Goal: Task Accomplishment & Management: Manage account settings

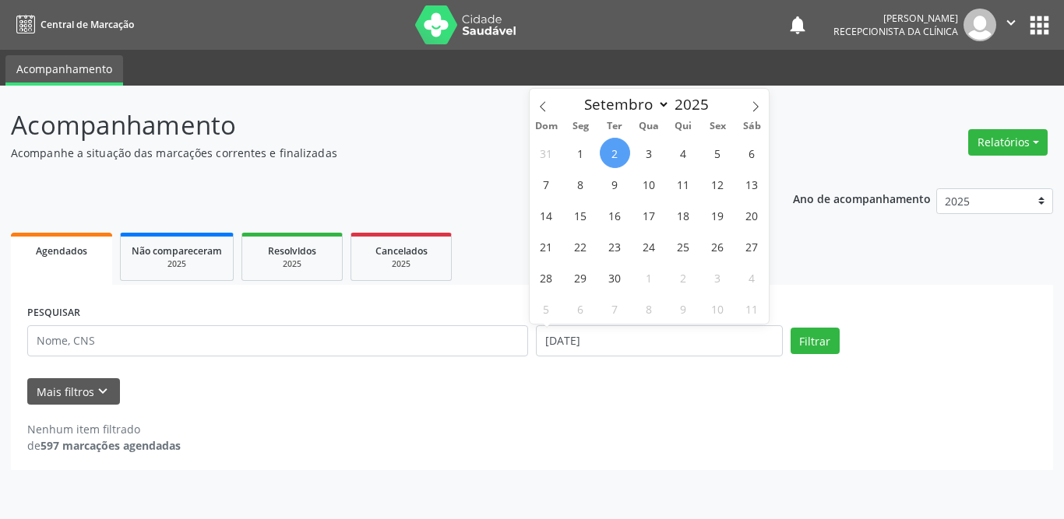
select select "8"
click at [584, 154] on span "1" at bounding box center [580, 153] width 30 height 30
type input "[DATE]"
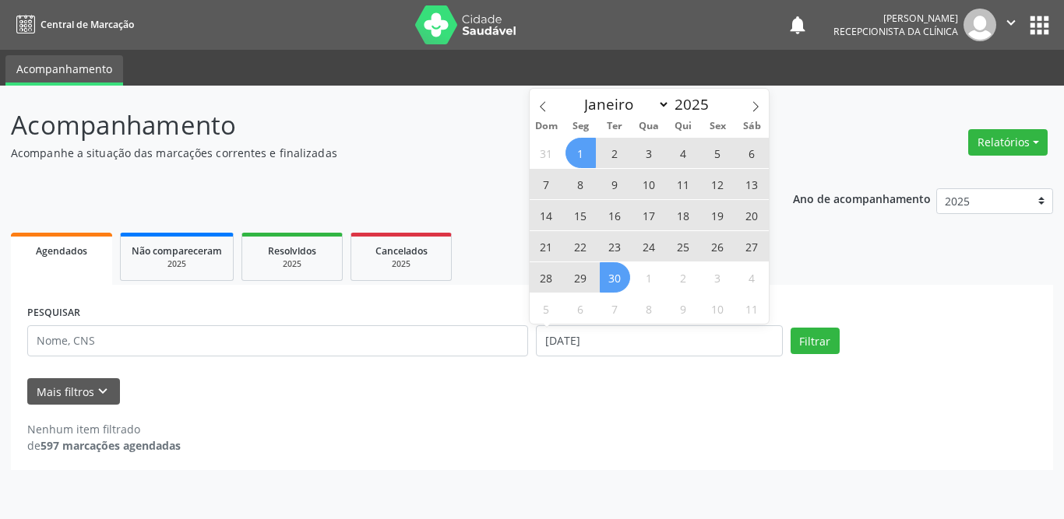
click at [611, 287] on span "30" at bounding box center [615, 277] width 30 height 30
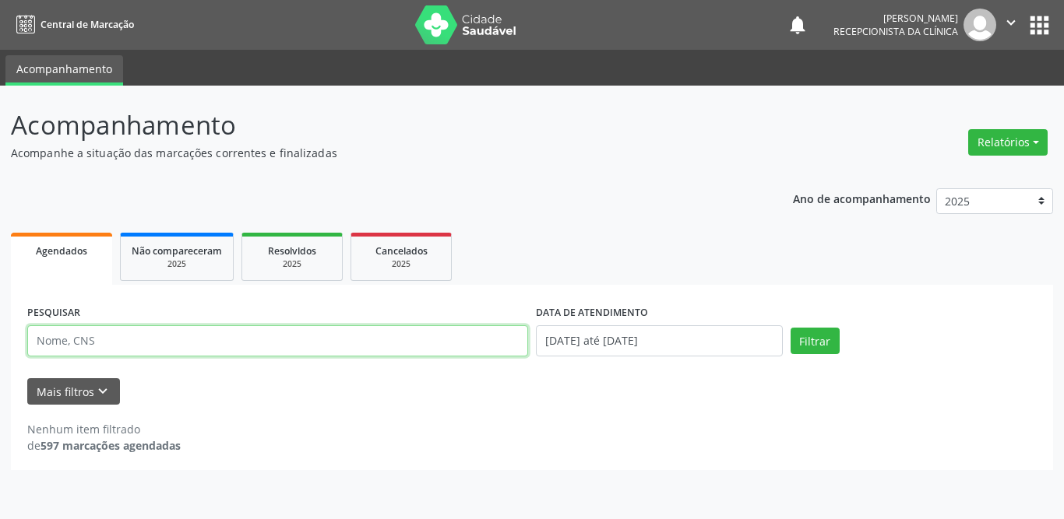
click at [140, 351] on input "text" at bounding box center [277, 341] width 501 height 31
click at [790, 328] on button "Filtrar" at bounding box center [814, 341] width 49 height 26
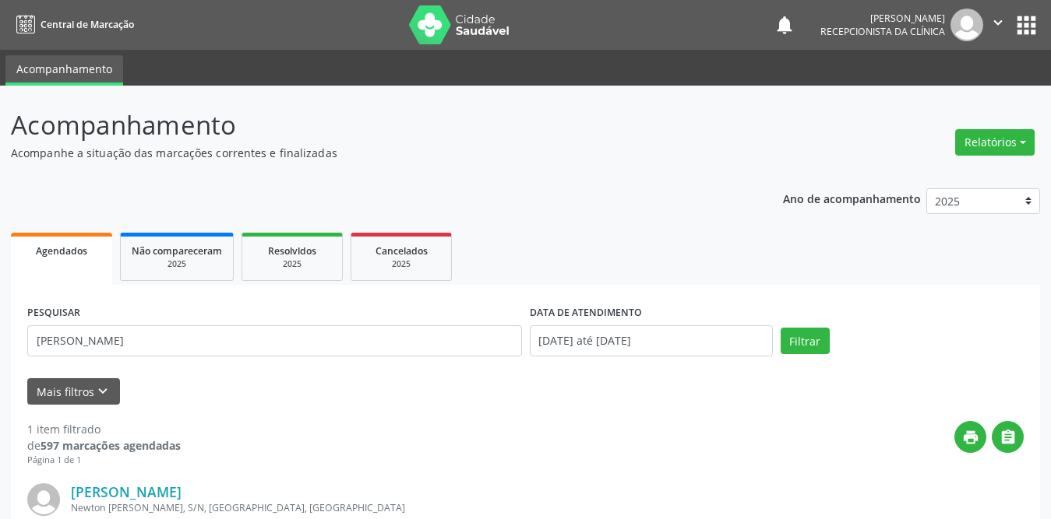
scroll to position [185, 0]
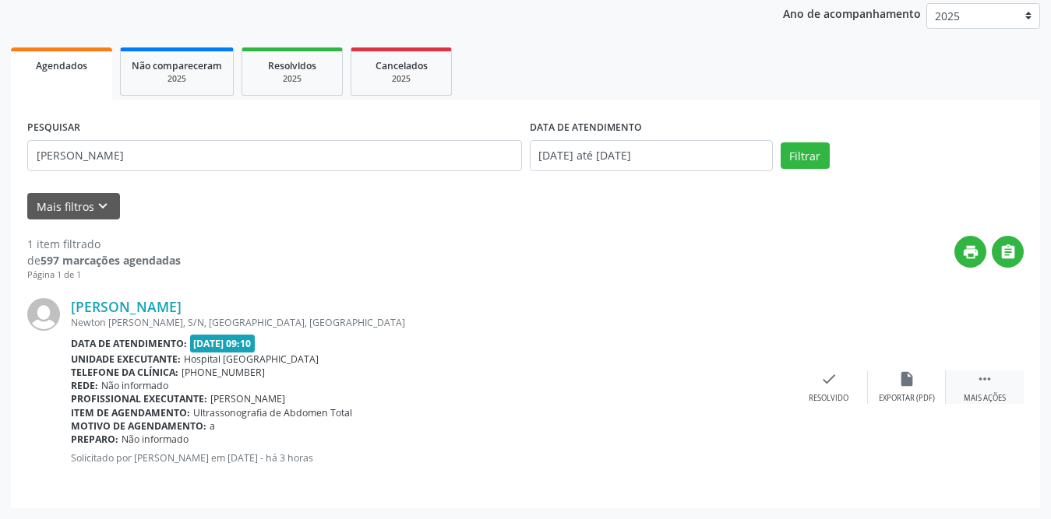
click at [976, 384] on icon "" at bounding box center [984, 379] width 17 height 17
click at [737, 383] on div "print Imprimir" at bounding box center [751, 387] width 78 height 33
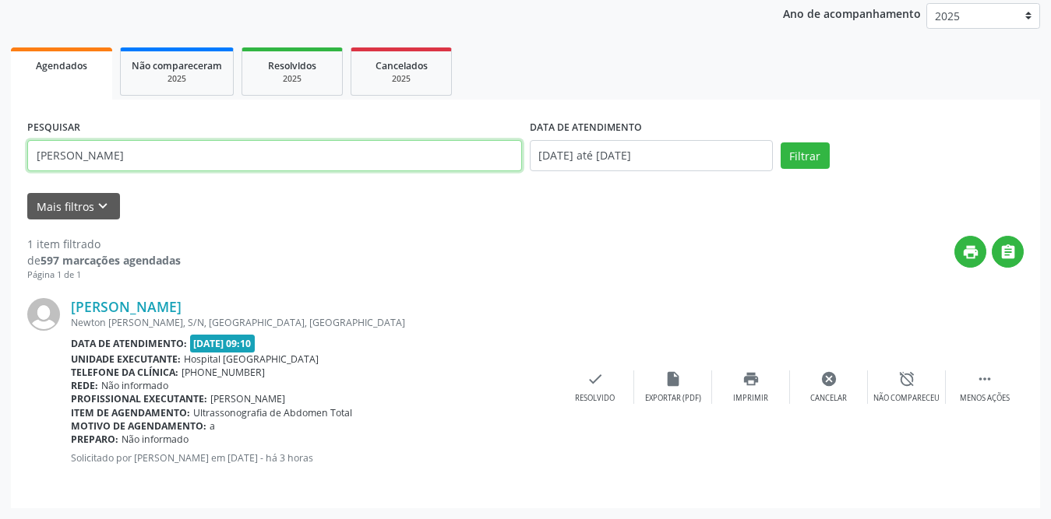
drag, startPoint x: 156, startPoint y: 157, endPoint x: 0, endPoint y: 157, distance: 155.8
click at [0, 157] on div "Acompanhamento Acompanhe a situação das marcações correntes e finalizadas Relat…" at bounding box center [525, 209] width 1051 height 619
type input "[PERSON_NAME]"
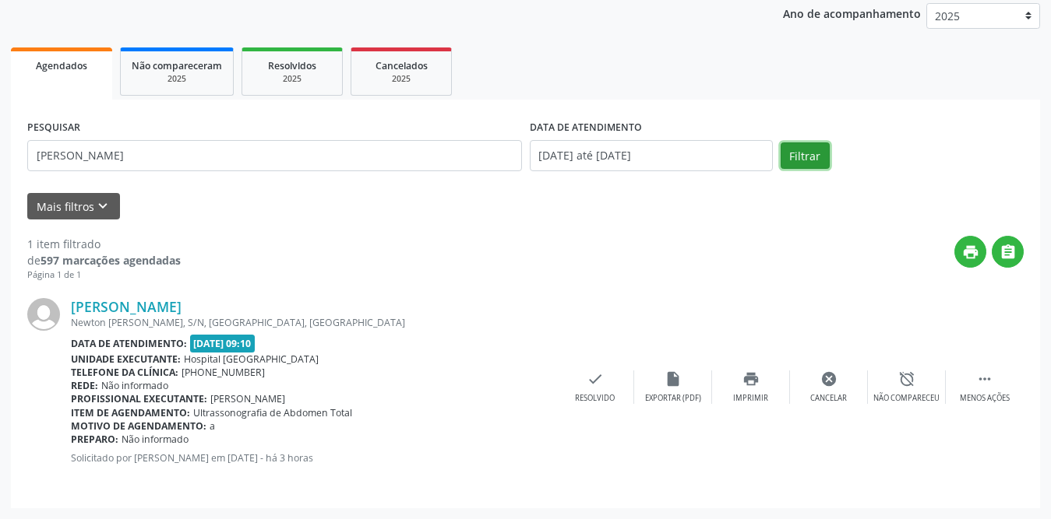
click at [787, 155] on button "Filtrar" at bounding box center [804, 156] width 49 height 26
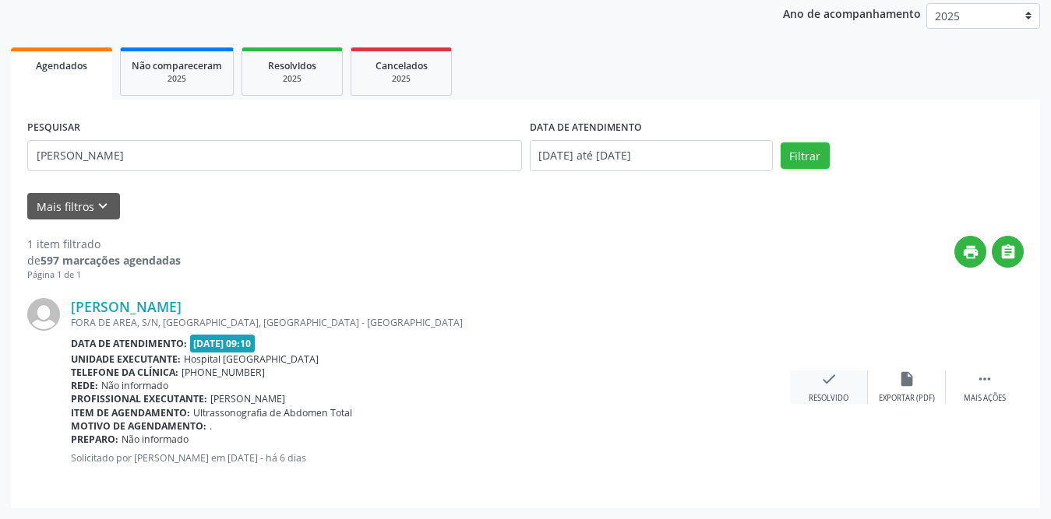
click at [823, 394] on div "Resolvido" at bounding box center [828, 398] width 40 height 11
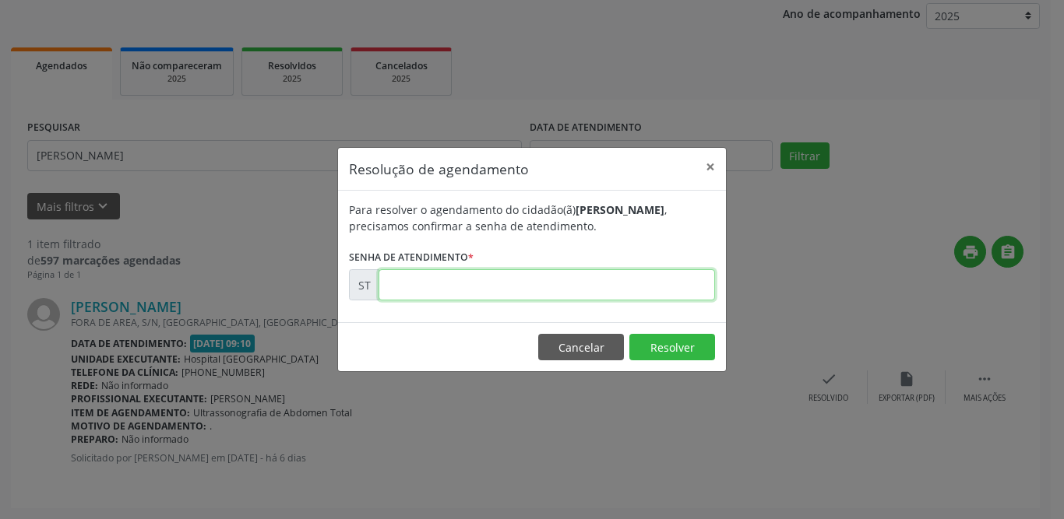
click at [445, 283] on input "text" at bounding box center [546, 284] width 336 height 31
type input "00018884"
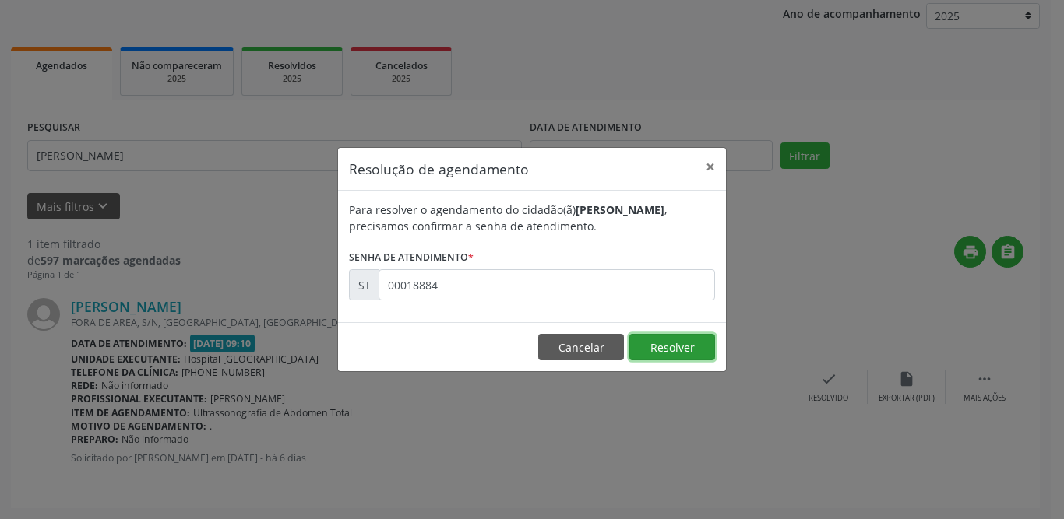
click at [657, 350] on button "Resolver" at bounding box center [672, 347] width 86 height 26
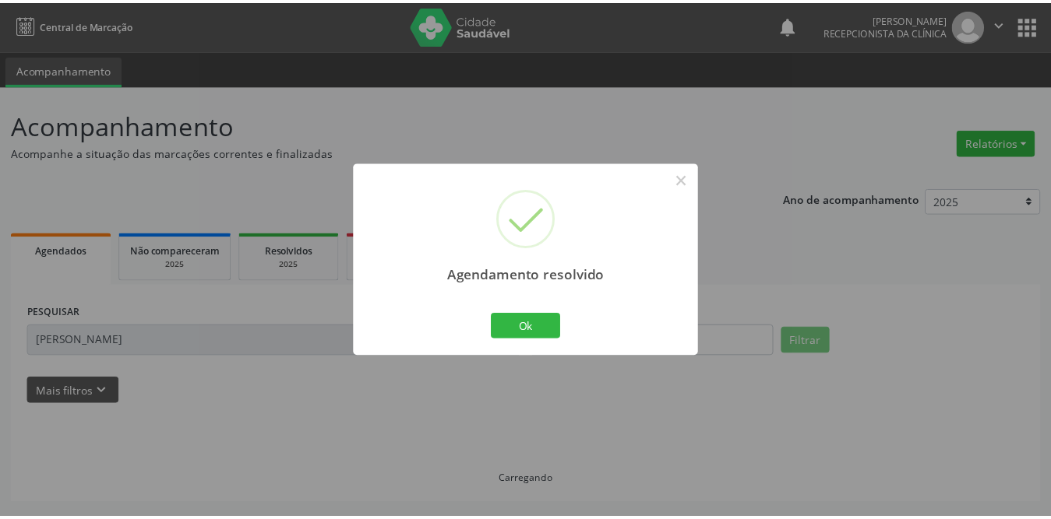
scroll to position [0, 0]
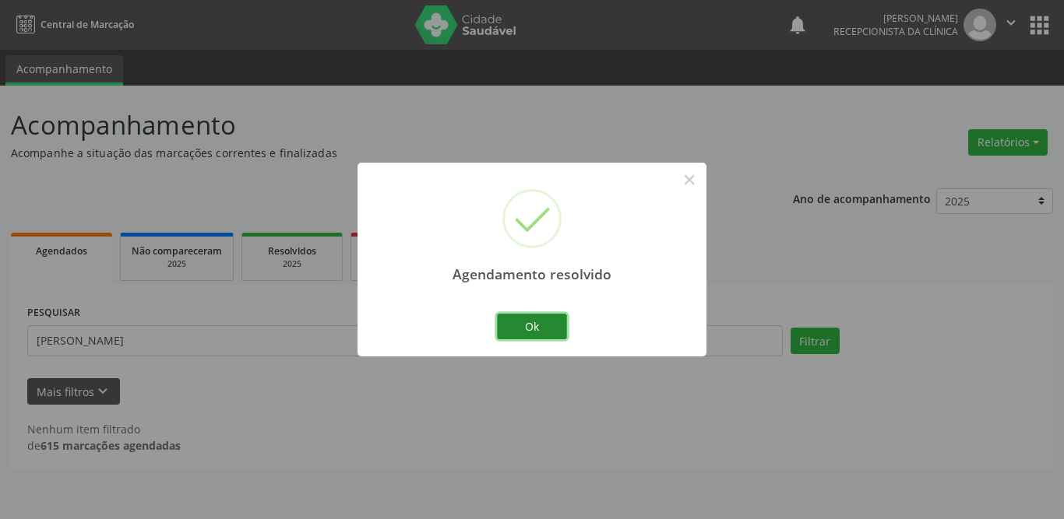
click at [539, 325] on button "Ok" at bounding box center [532, 327] width 70 height 26
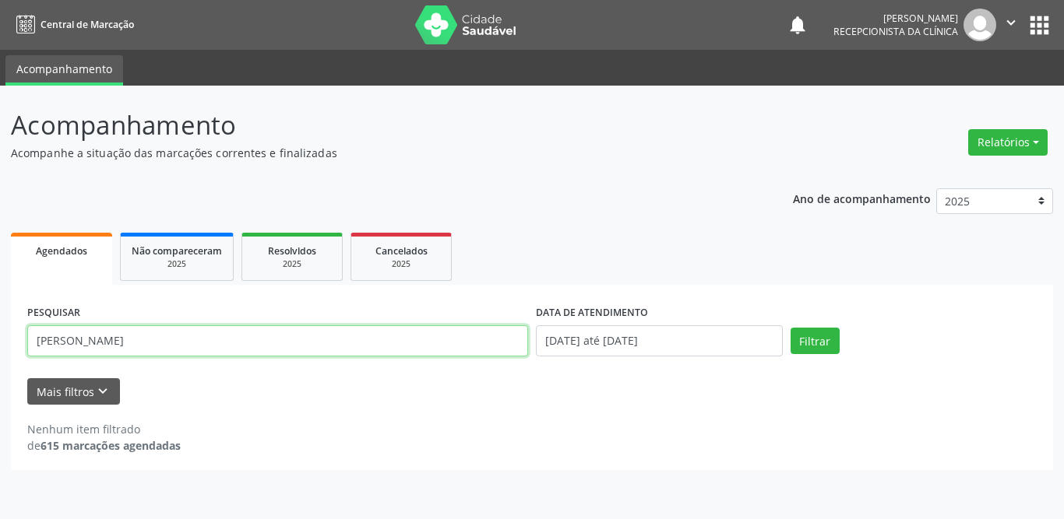
drag, startPoint x: 155, startPoint y: 342, endPoint x: 0, endPoint y: 352, distance: 155.3
click at [0, 352] on div "Acompanhamento Acompanhe a situação das marcações correntes e finalizadas Relat…" at bounding box center [532, 303] width 1064 height 434
type input "[PERSON_NAME]"
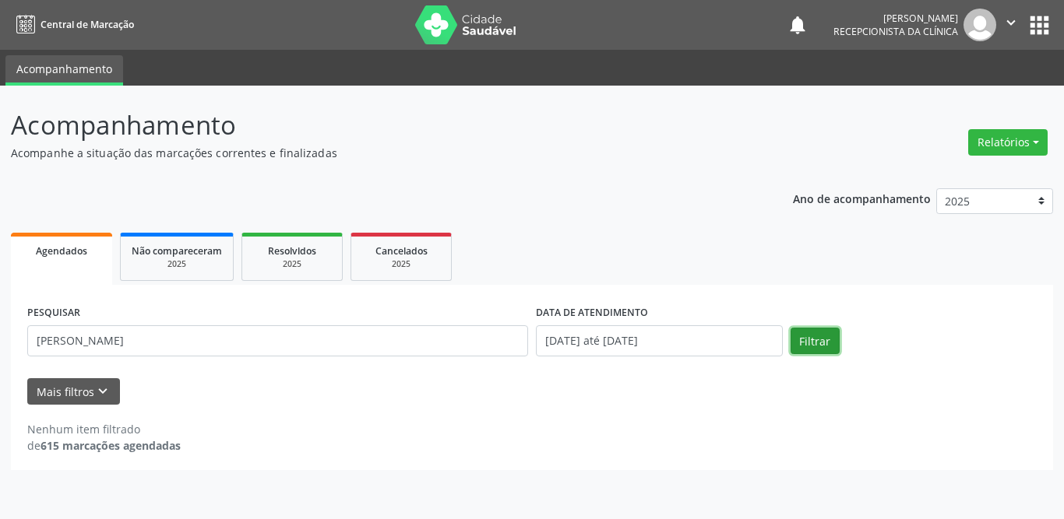
click at [813, 345] on button "Filtrar" at bounding box center [814, 341] width 49 height 26
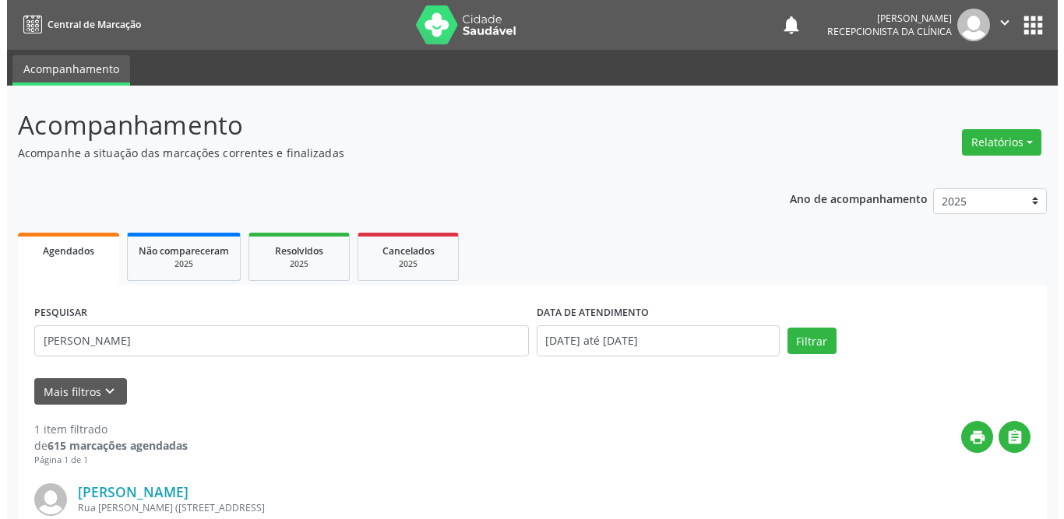
scroll to position [185, 0]
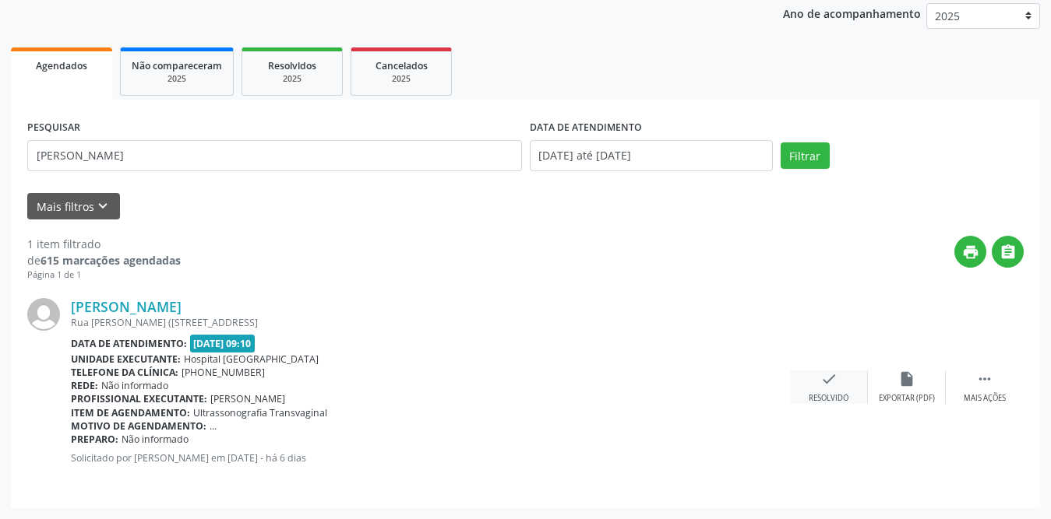
click at [834, 385] on icon "check" at bounding box center [828, 379] width 17 height 17
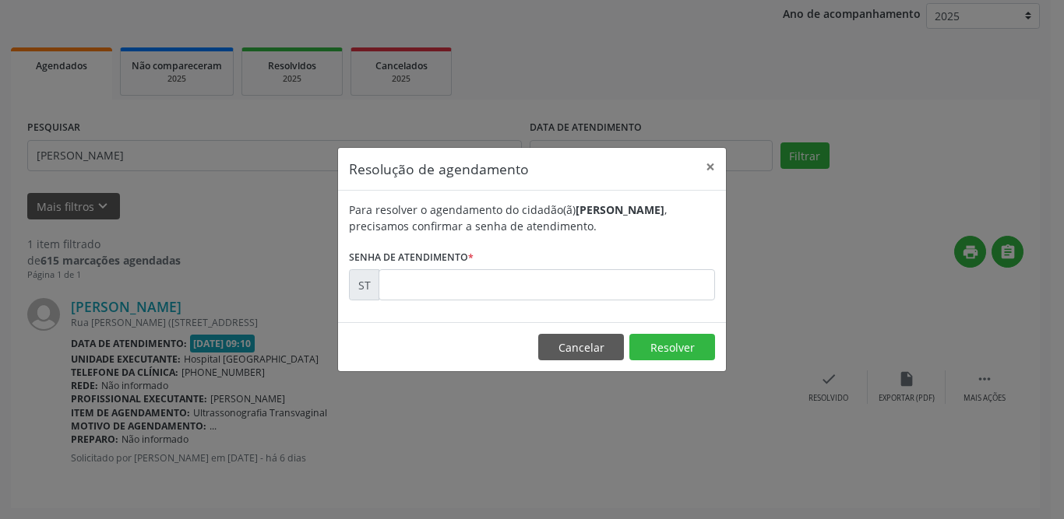
click at [836, 375] on div "Resolução de agendamento × Para resolver o agendamento do cidadão(ã) [PERSON_NA…" at bounding box center [532, 259] width 1064 height 519
click at [523, 287] on input "text" at bounding box center [546, 284] width 336 height 31
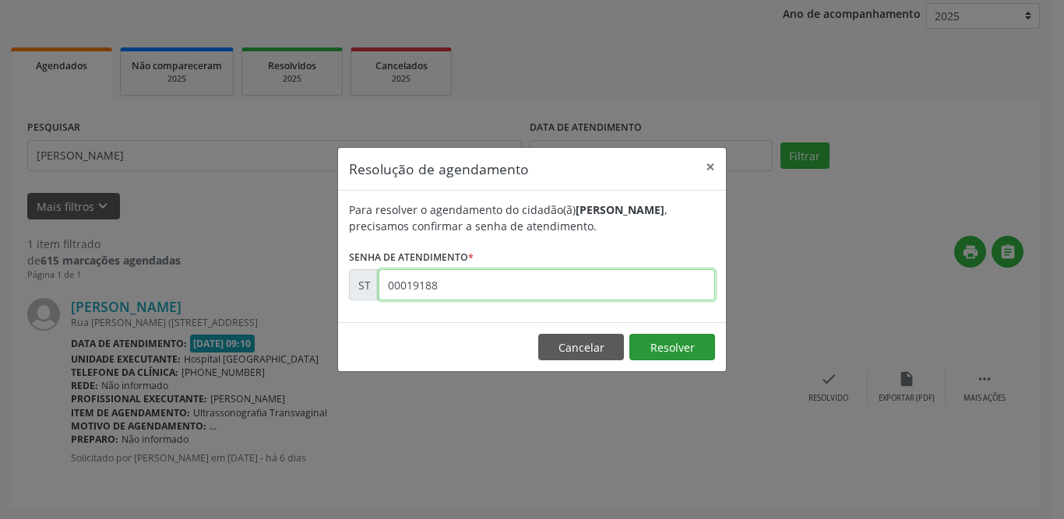
type input "00019188"
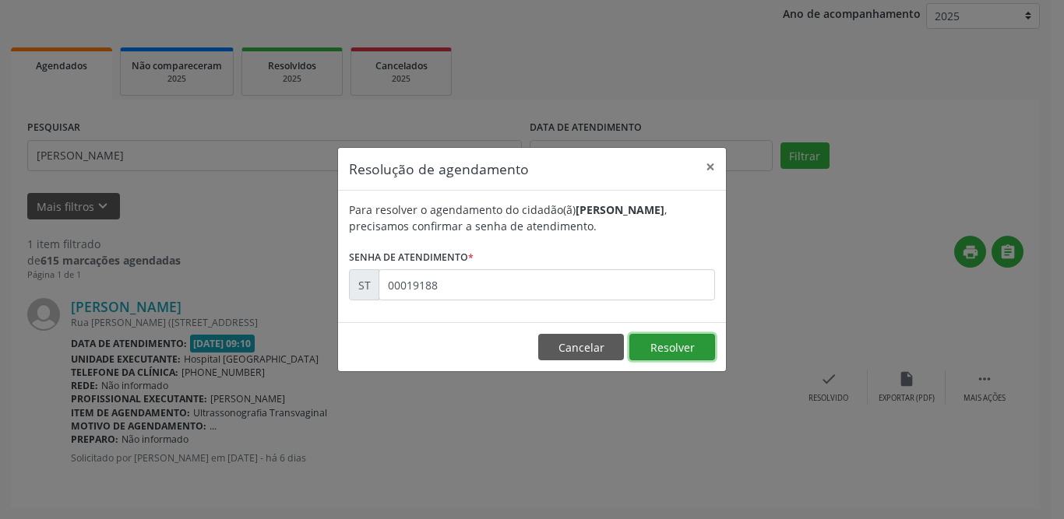
click at [693, 348] on button "Resolver" at bounding box center [672, 347] width 86 height 26
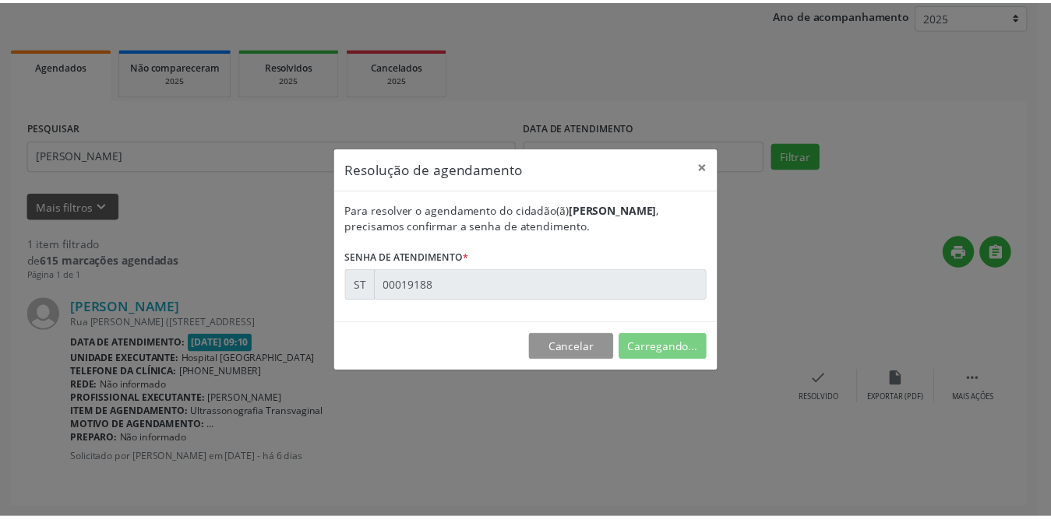
scroll to position [0, 0]
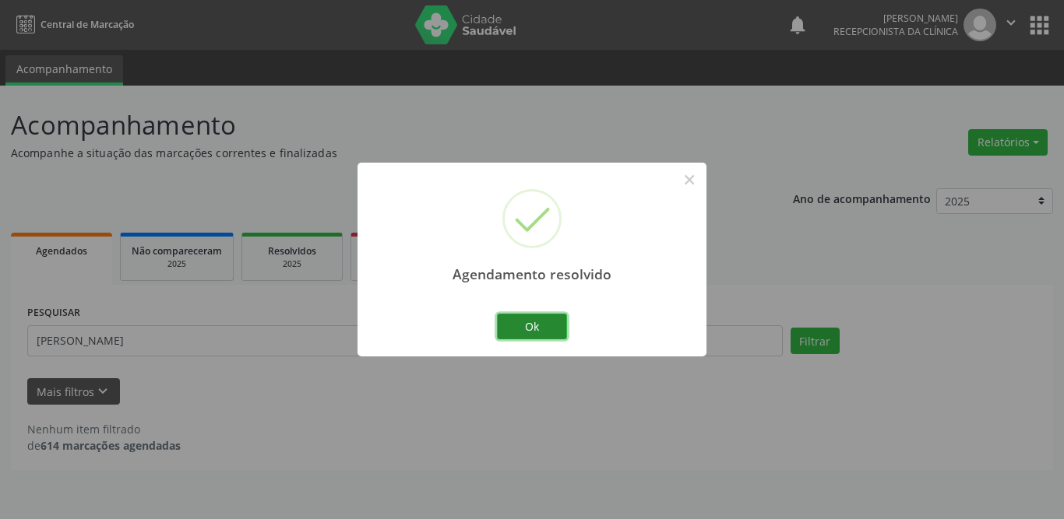
click at [546, 331] on button "Ok" at bounding box center [532, 327] width 70 height 26
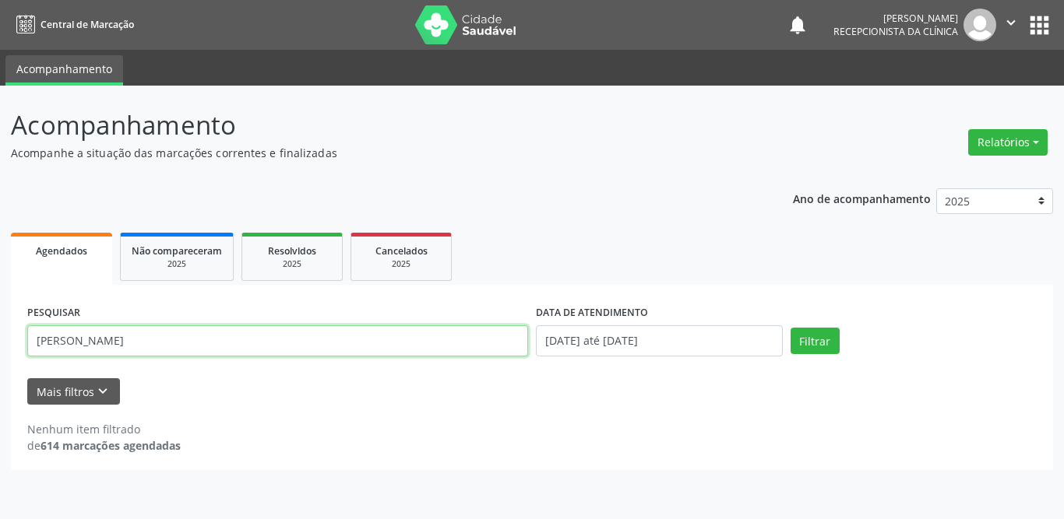
drag, startPoint x: 174, startPoint y: 350, endPoint x: 0, endPoint y: 333, distance: 174.5
click at [0, 333] on div "Acompanhamento Acompanhe a situação das marcações correntes e finalizadas Relat…" at bounding box center [532, 303] width 1064 height 434
type input "[PERSON_NAME]"
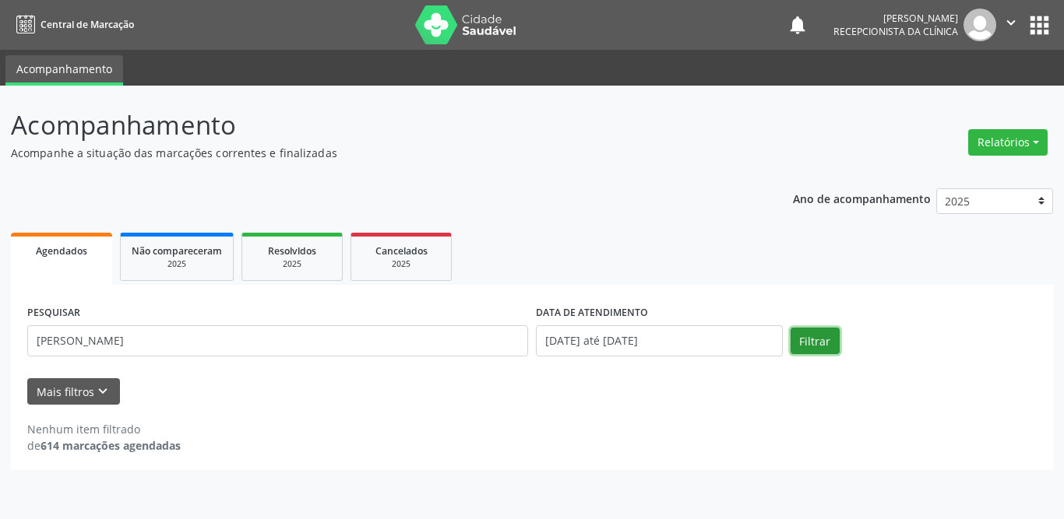
click at [821, 343] on button "Filtrar" at bounding box center [814, 341] width 49 height 26
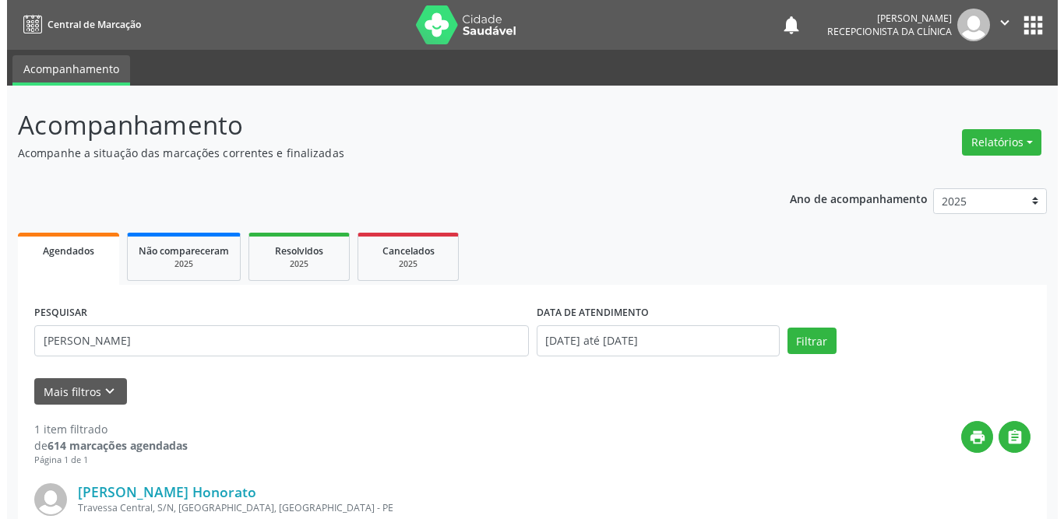
scroll to position [156, 0]
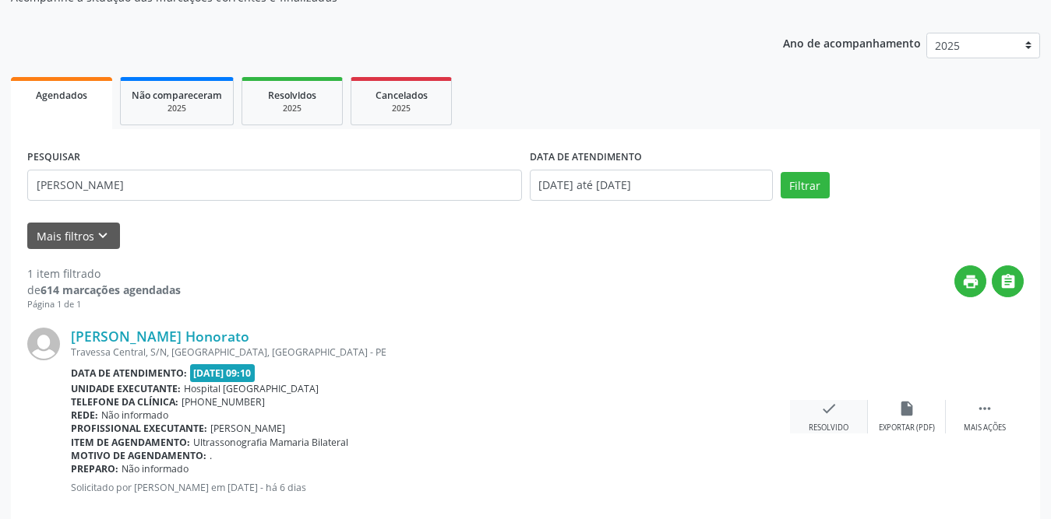
click at [836, 430] on div "Resolvido" at bounding box center [828, 428] width 40 height 11
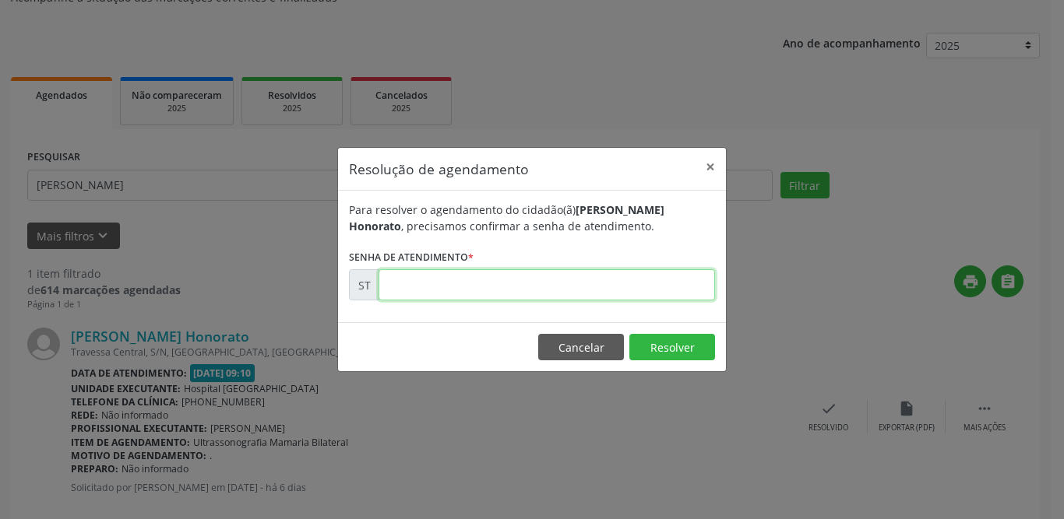
click at [551, 279] on input "text" at bounding box center [546, 284] width 336 height 31
type input "00018912"
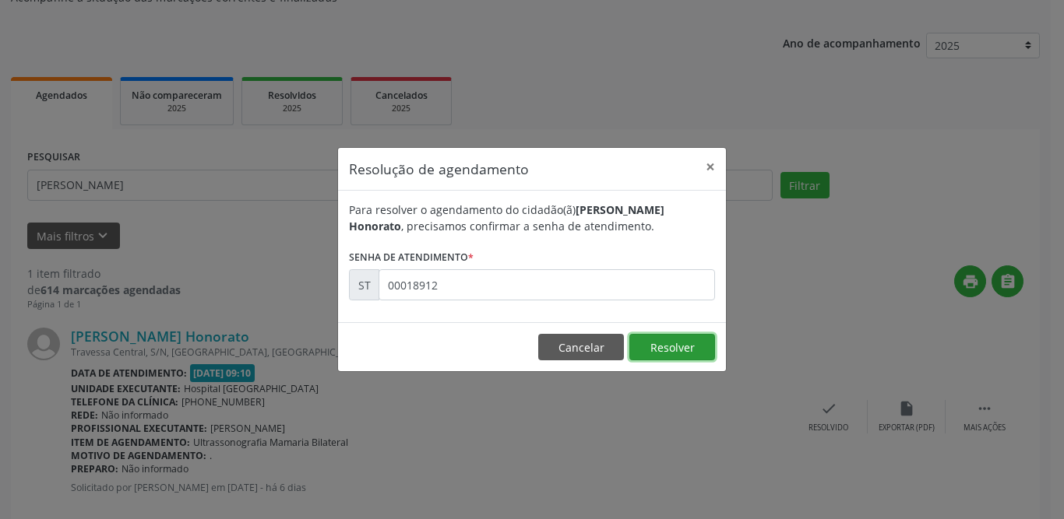
click at [662, 343] on button "Resolver" at bounding box center [672, 347] width 86 height 26
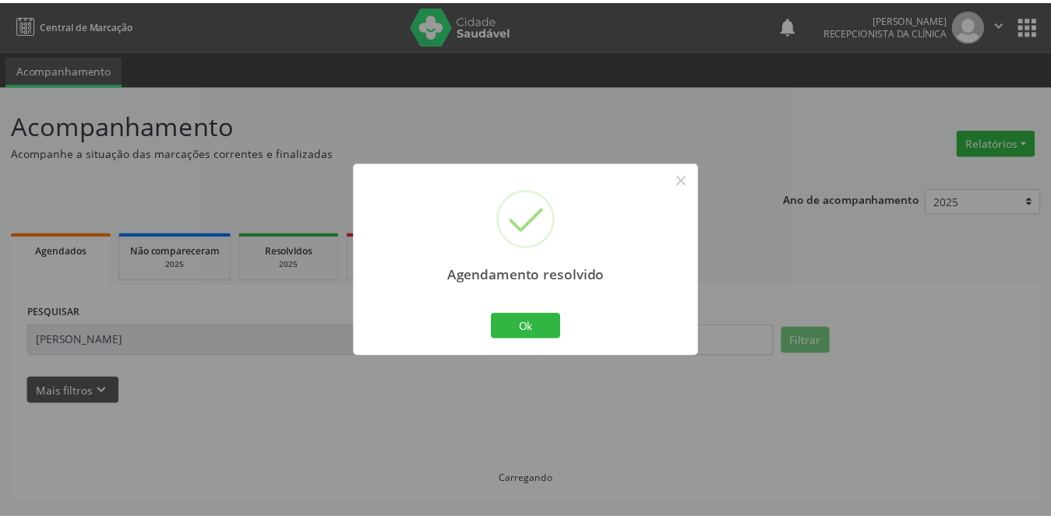
scroll to position [0, 0]
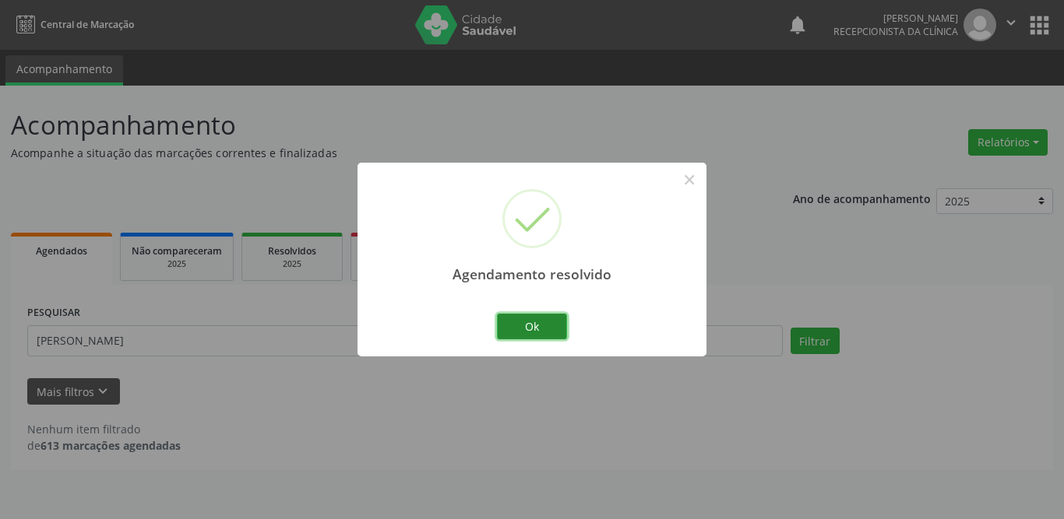
click at [540, 331] on button "Ok" at bounding box center [532, 327] width 70 height 26
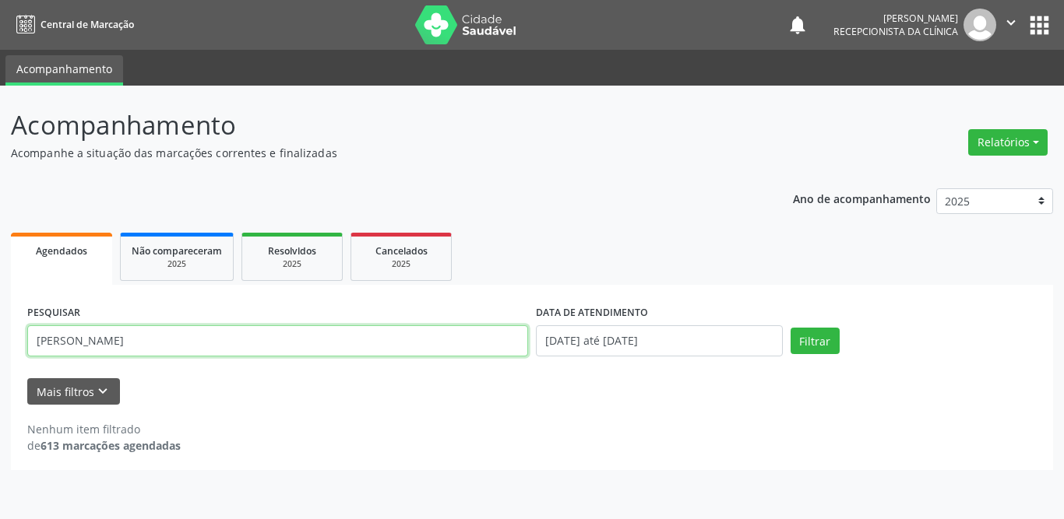
drag, startPoint x: 200, startPoint y: 333, endPoint x: 0, endPoint y: 345, distance: 200.5
click at [0, 345] on div "Acompanhamento Acompanhe a situação das marcações correntes e finalizadas Relat…" at bounding box center [532, 303] width 1064 height 434
type input "[PERSON_NAME]"
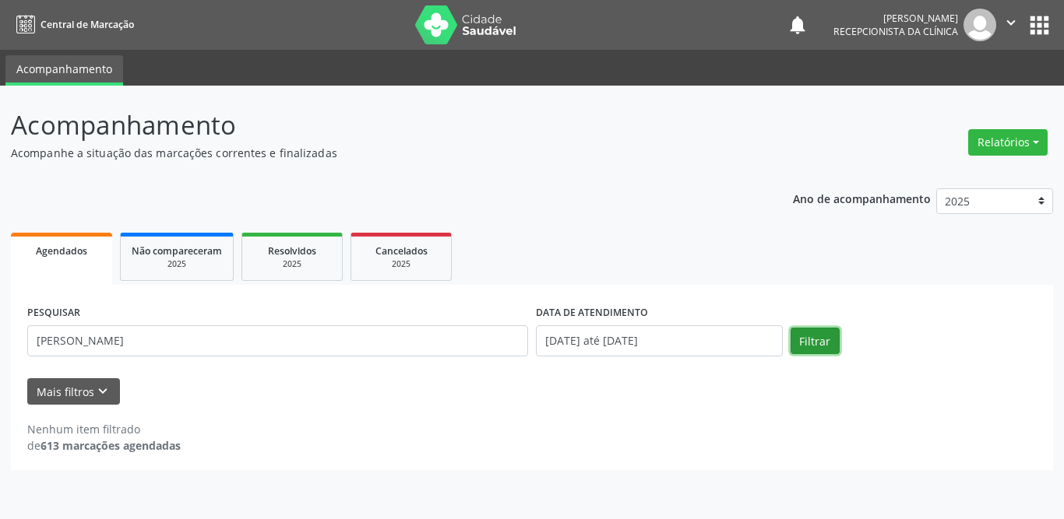
click at [802, 336] on button "Filtrar" at bounding box center [814, 341] width 49 height 26
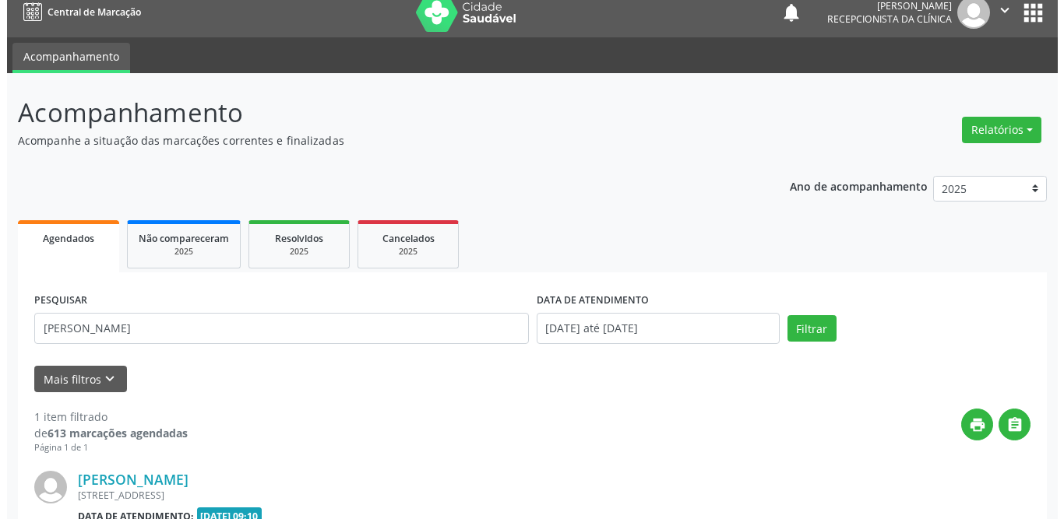
scroll to position [185, 0]
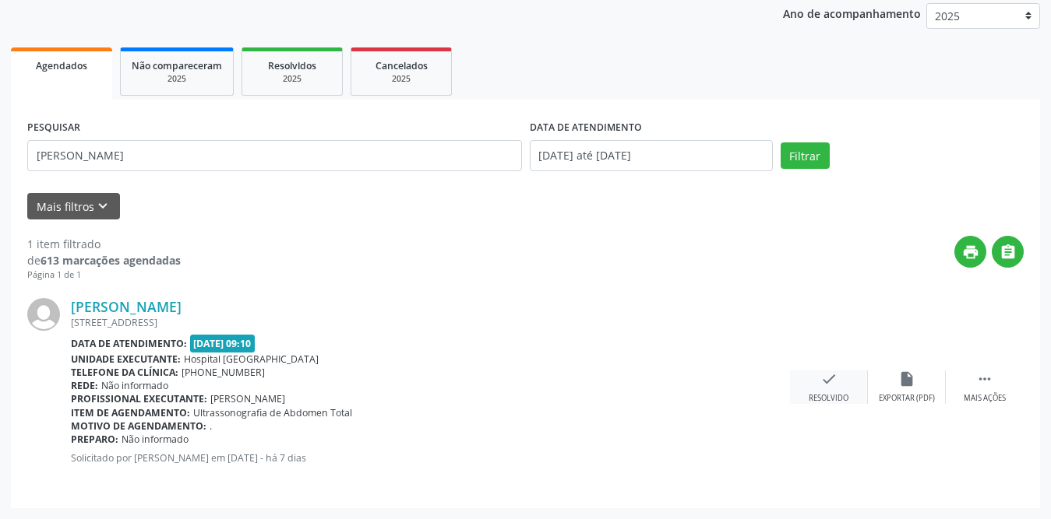
click at [829, 395] on div "Resolvido" at bounding box center [828, 398] width 40 height 11
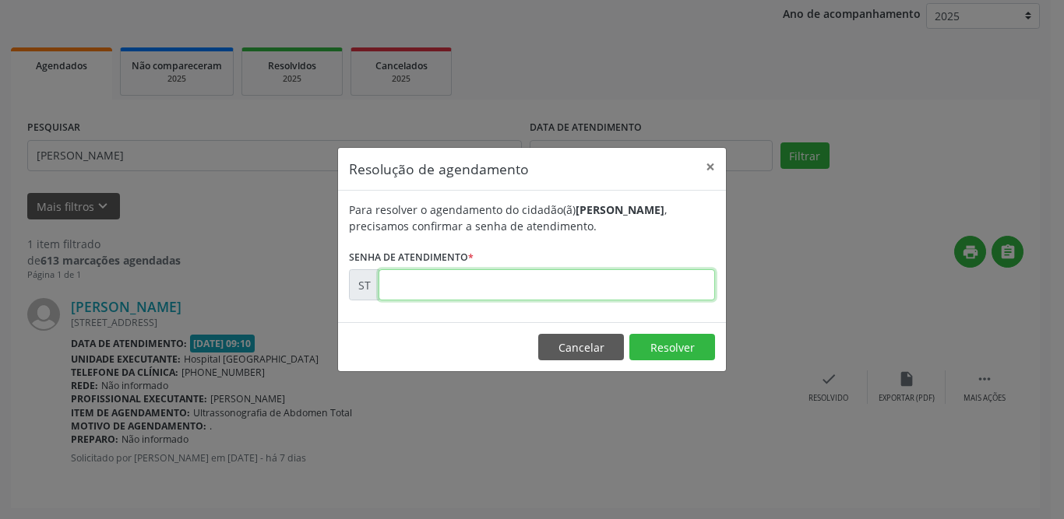
click at [551, 283] on input "text" at bounding box center [546, 284] width 336 height 31
type input "00018819"
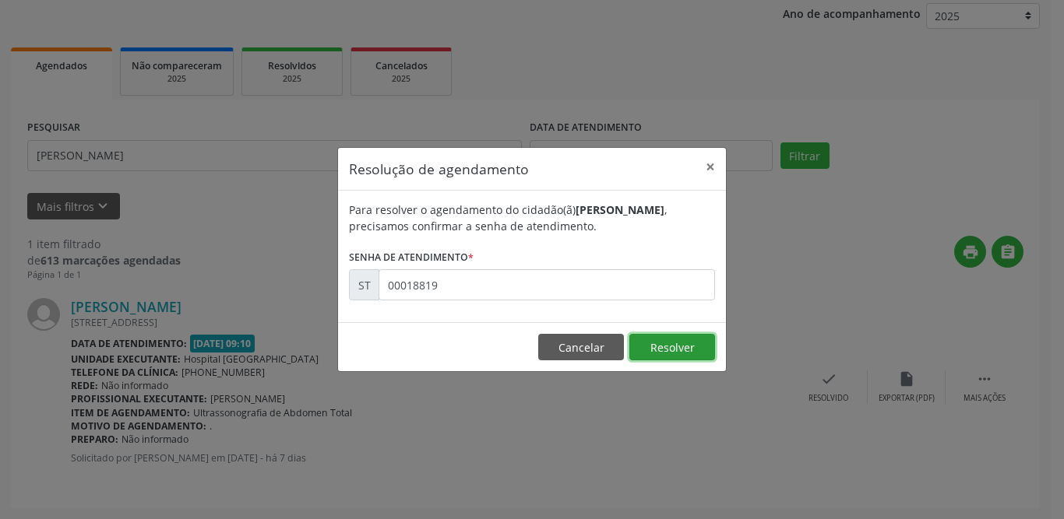
click at [686, 350] on button "Resolver" at bounding box center [672, 347] width 86 height 26
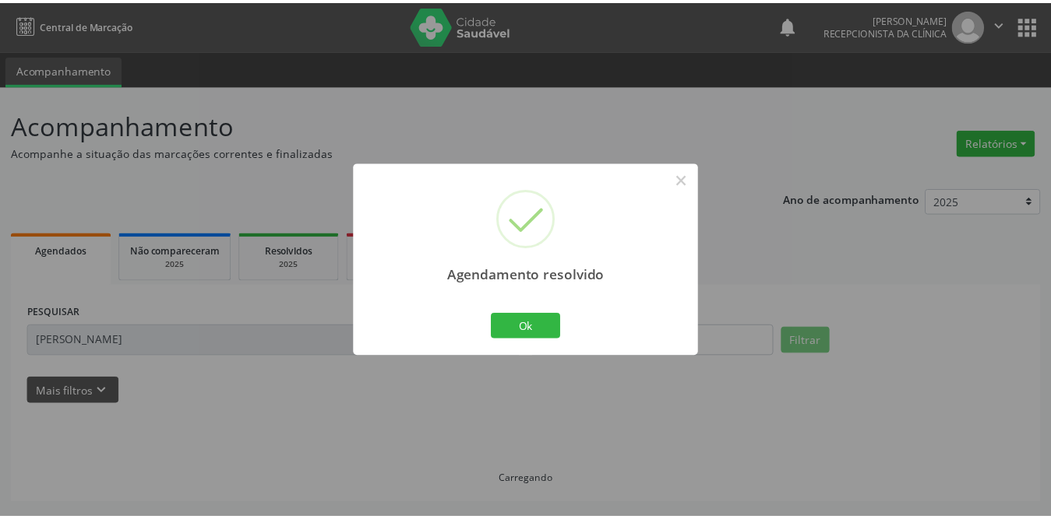
scroll to position [0, 0]
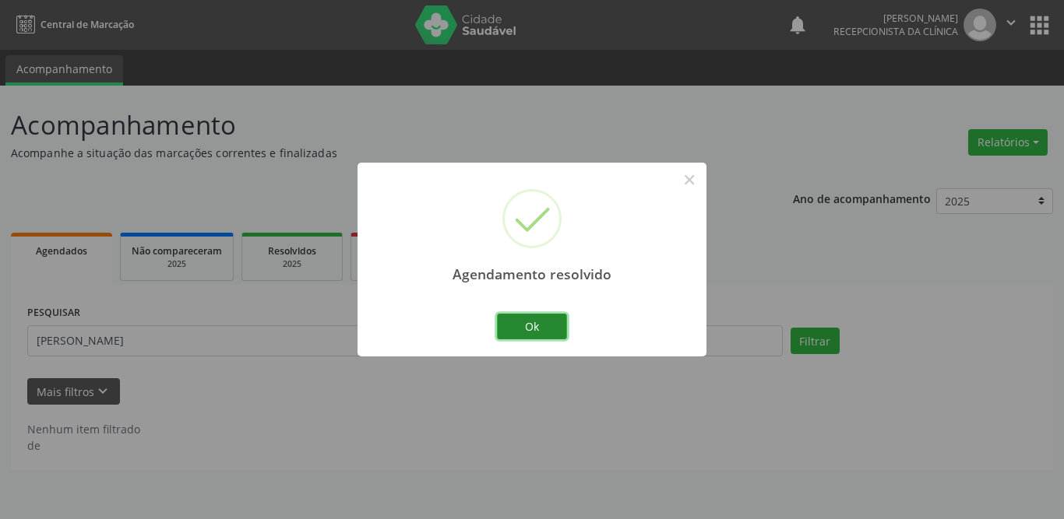
click at [530, 323] on button "Ok" at bounding box center [532, 327] width 70 height 26
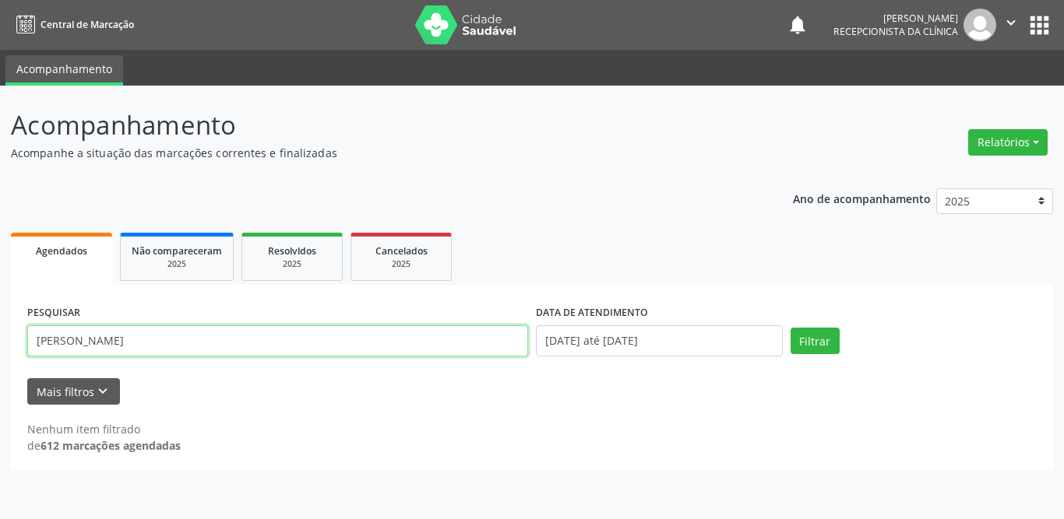
drag, startPoint x: 208, startPoint y: 348, endPoint x: 8, endPoint y: 329, distance: 201.0
click at [8, 329] on div "Acompanhamento Acompanhe a situação das marcações correntes e finalizadas Relat…" at bounding box center [532, 303] width 1064 height 434
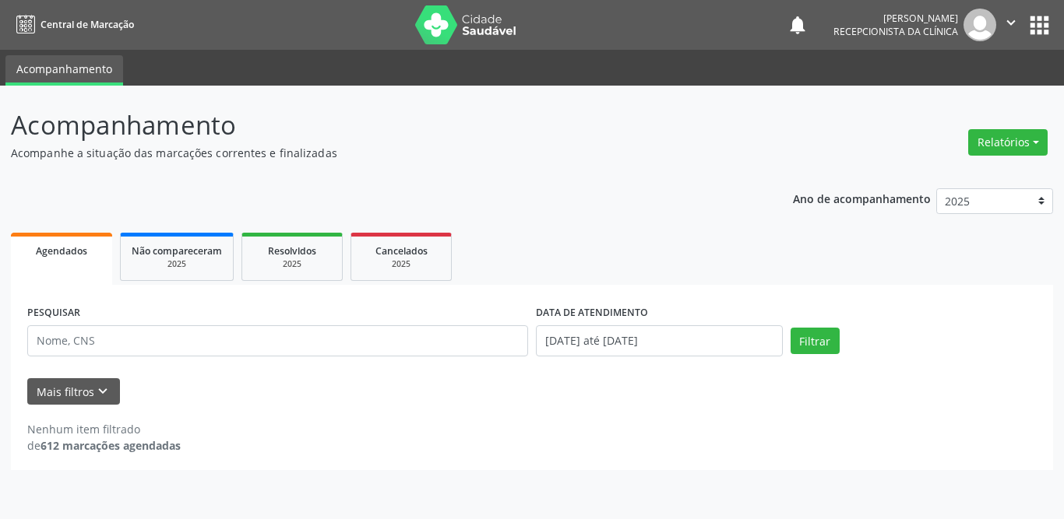
click at [2, 348] on div "Acompanhamento Acompanhe a situação das marcações correntes e finalizadas Relat…" at bounding box center [532, 303] width 1064 height 434
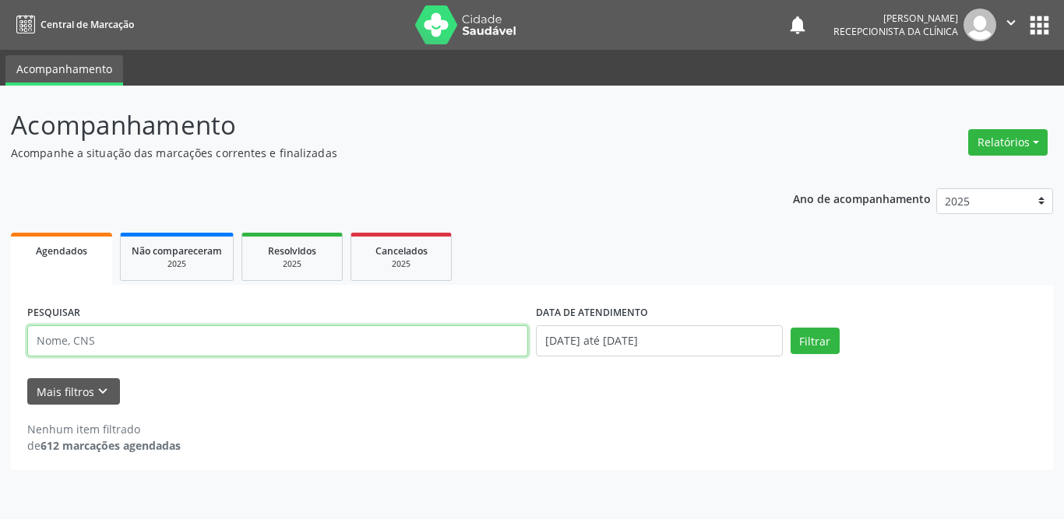
click at [218, 337] on input "text" at bounding box center [277, 341] width 501 height 31
type input "ROZENILDA"
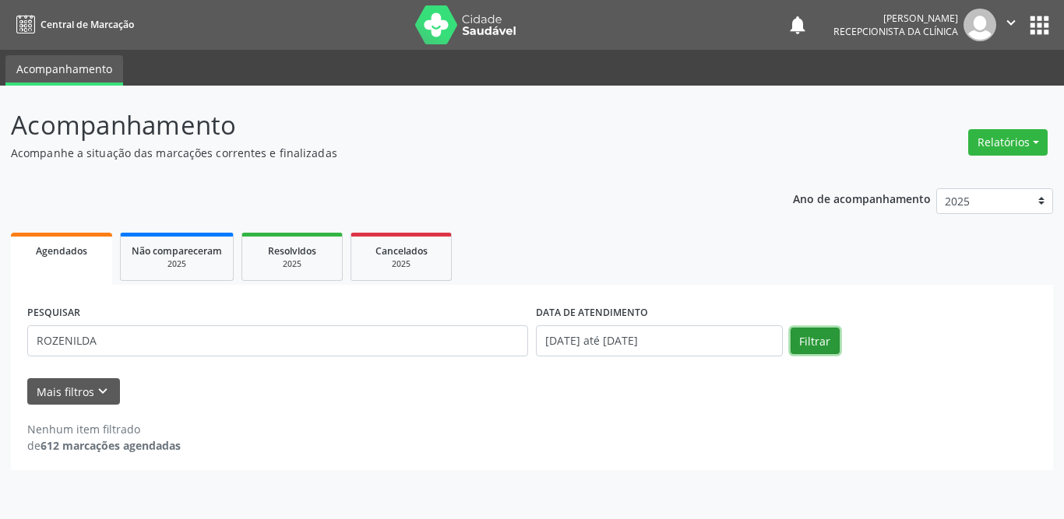
click at [815, 337] on button "Filtrar" at bounding box center [814, 341] width 49 height 26
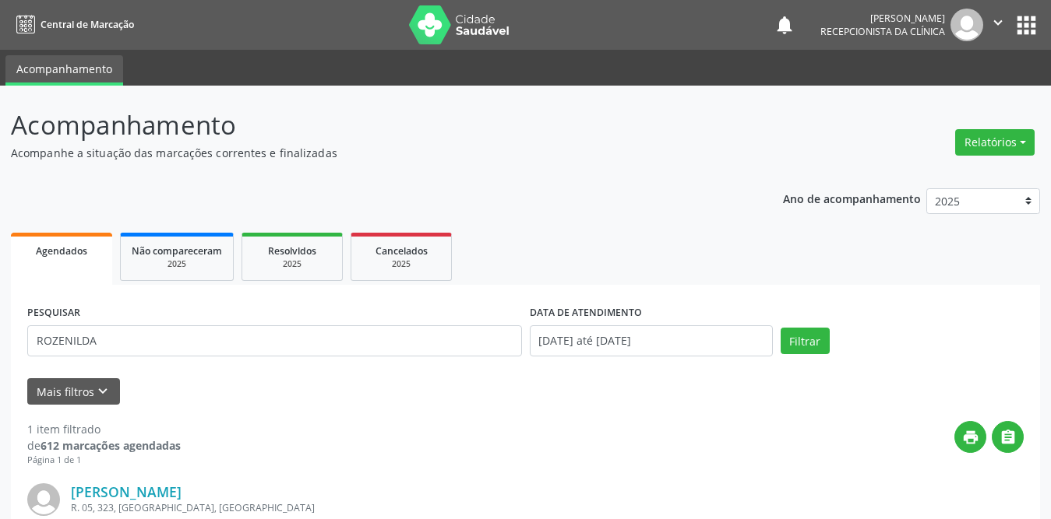
click at [877, 445] on div "print " at bounding box center [602, 444] width 843 height 46
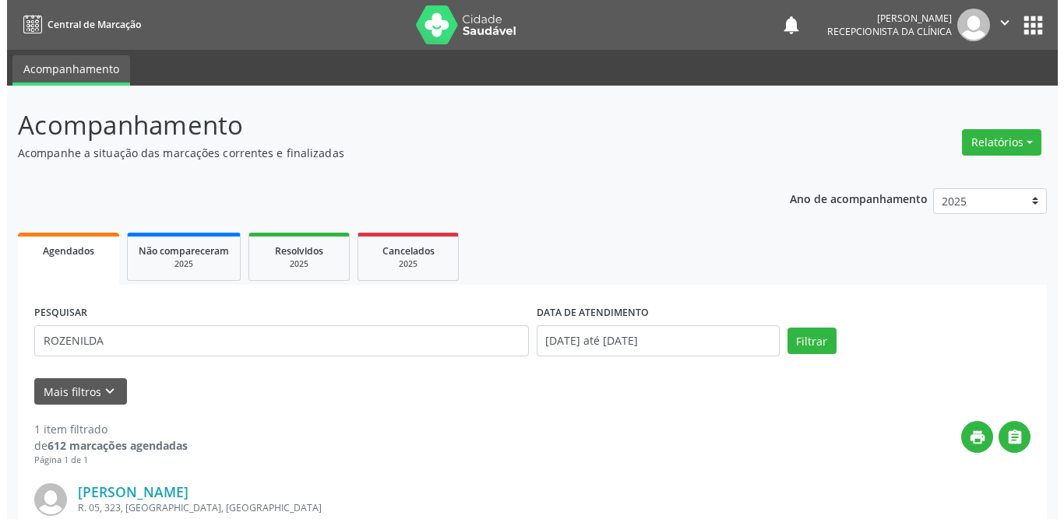
scroll to position [185, 0]
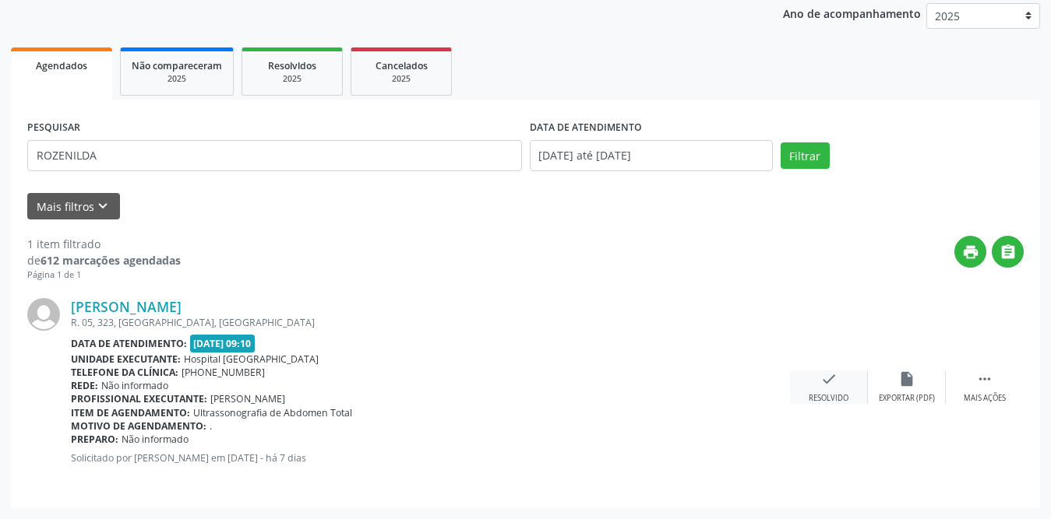
click at [820, 385] on icon "check" at bounding box center [828, 379] width 17 height 17
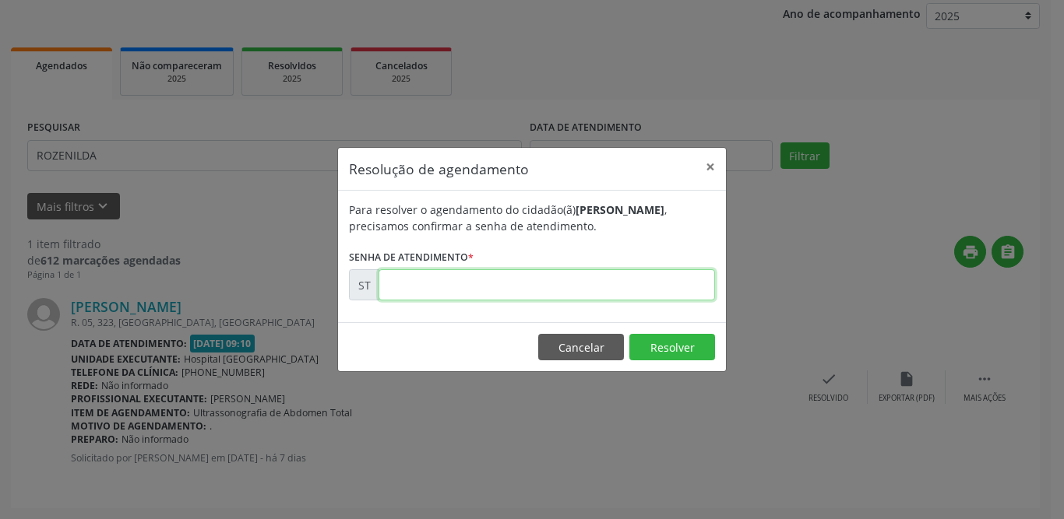
click at [400, 283] on input "text" at bounding box center [546, 284] width 336 height 31
type input "00018254"
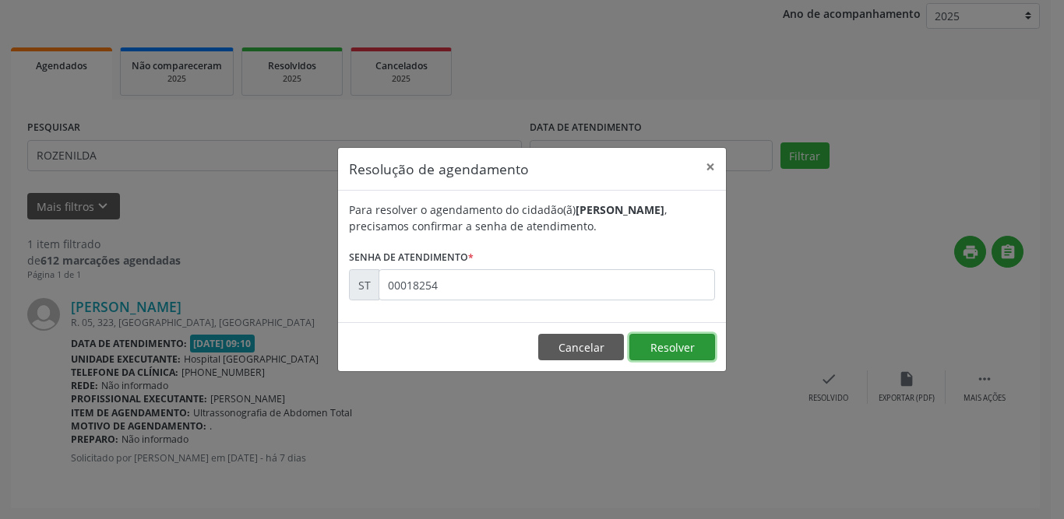
click at [646, 347] on button "Resolver" at bounding box center [672, 347] width 86 height 26
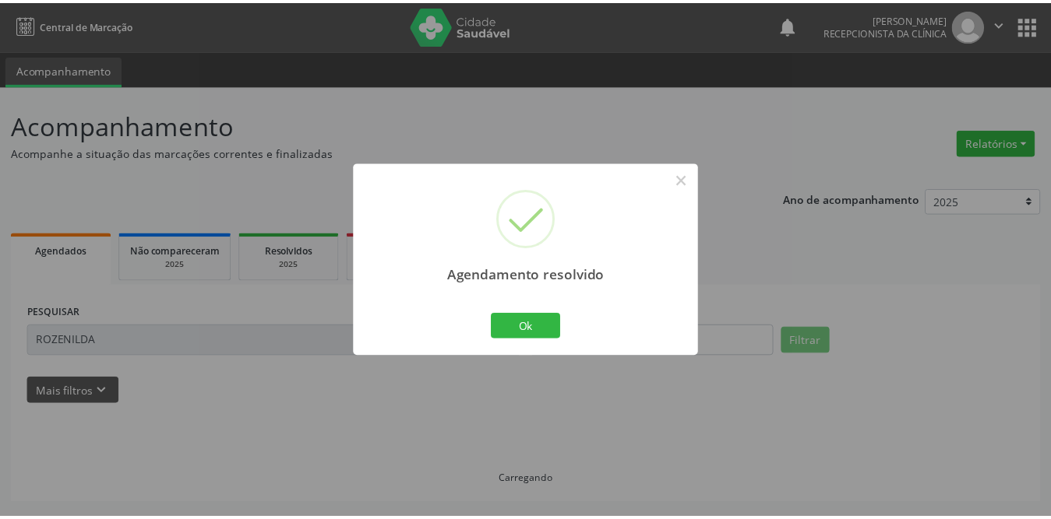
scroll to position [0, 0]
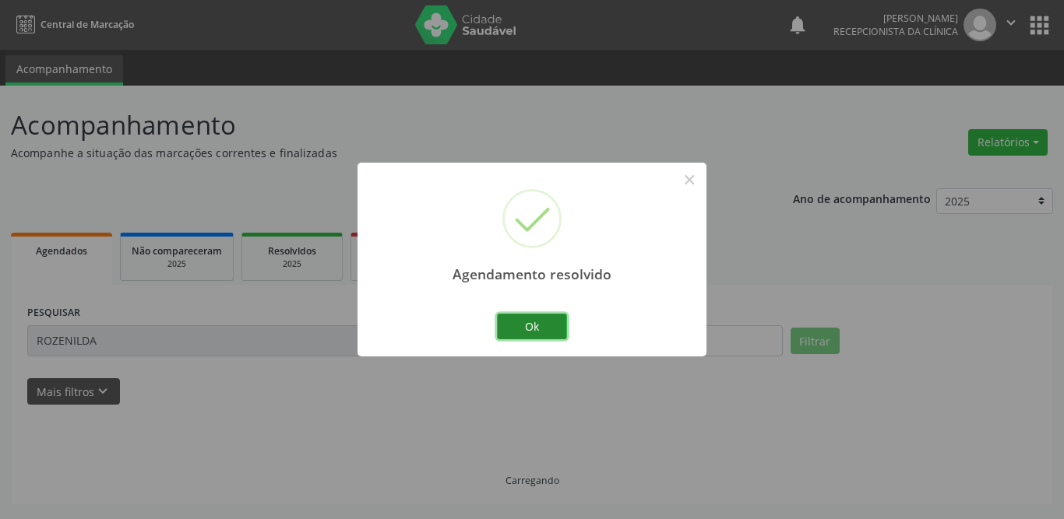
click at [526, 329] on button "Ok" at bounding box center [532, 327] width 70 height 26
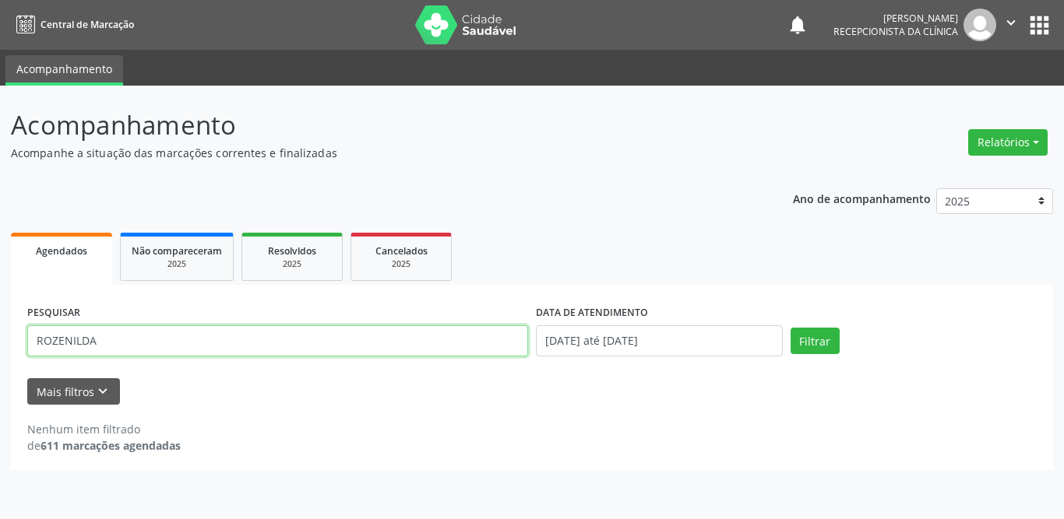
drag, startPoint x: 311, startPoint y: 344, endPoint x: 0, endPoint y: 356, distance: 310.9
click at [0, 356] on div "Acompanhamento Acompanhe a situação das marcações correntes e finalizadas Relat…" at bounding box center [532, 303] width 1064 height 434
type input "nayara"
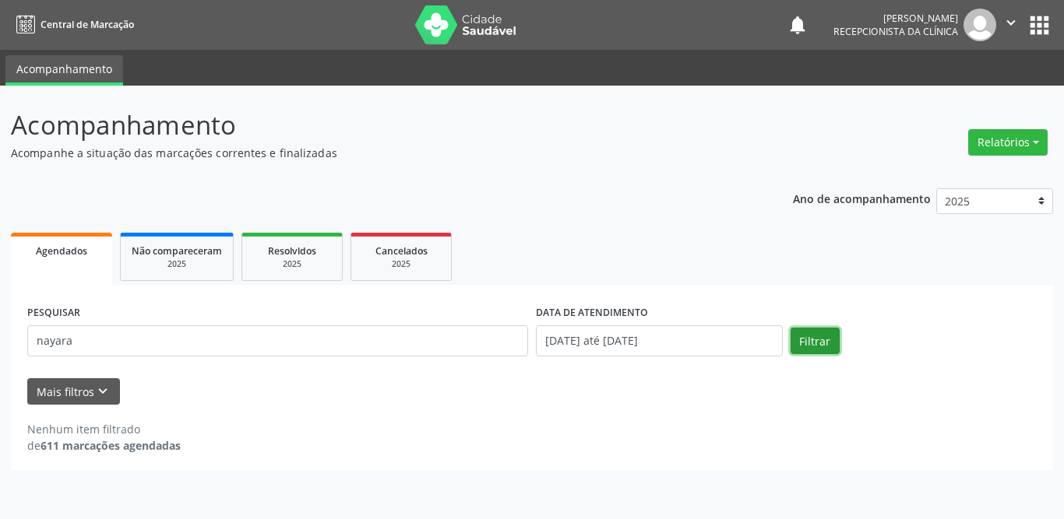
click at [822, 335] on button "Filtrar" at bounding box center [814, 341] width 49 height 26
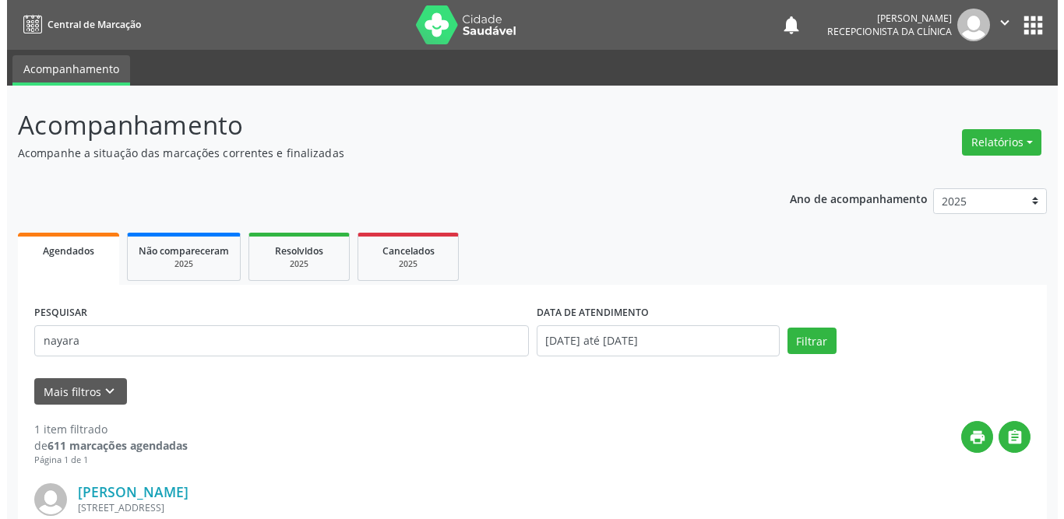
scroll to position [185, 0]
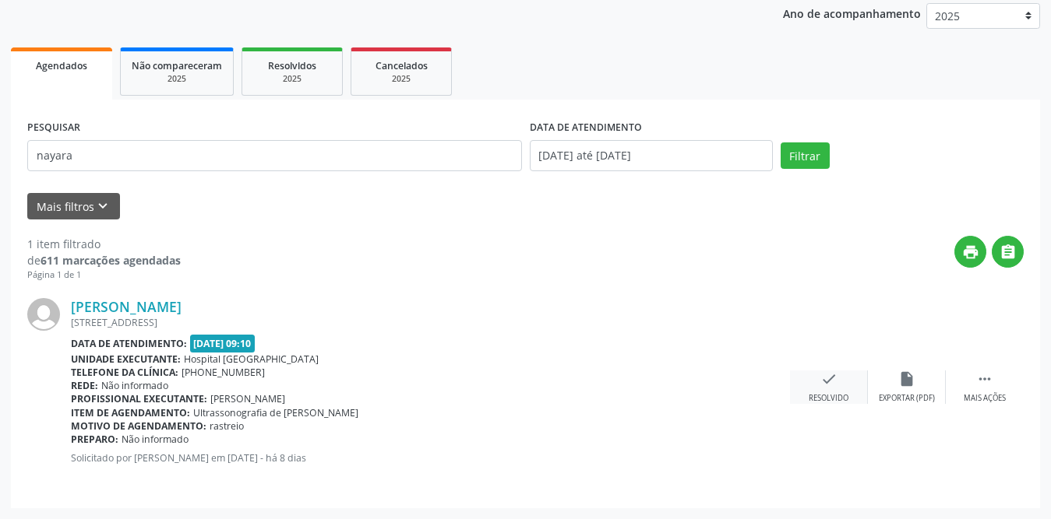
click at [837, 378] on div "check Resolvido" at bounding box center [829, 387] width 78 height 33
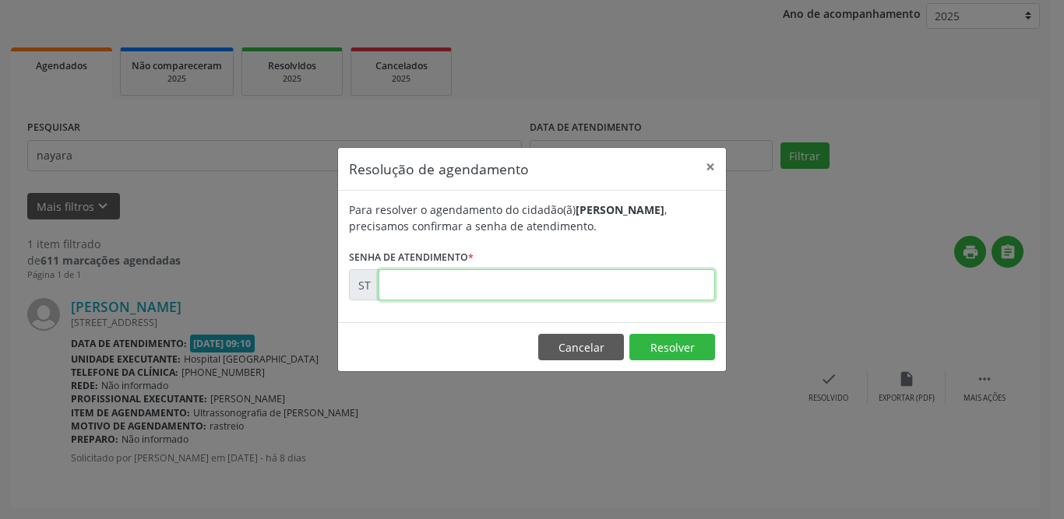
click at [505, 277] on input "text" at bounding box center [546, 284] width 336 height 31
click at [412, 289] on input "00007578" at bounding box center [546, 284] width 336 height 31
type input "00017578"
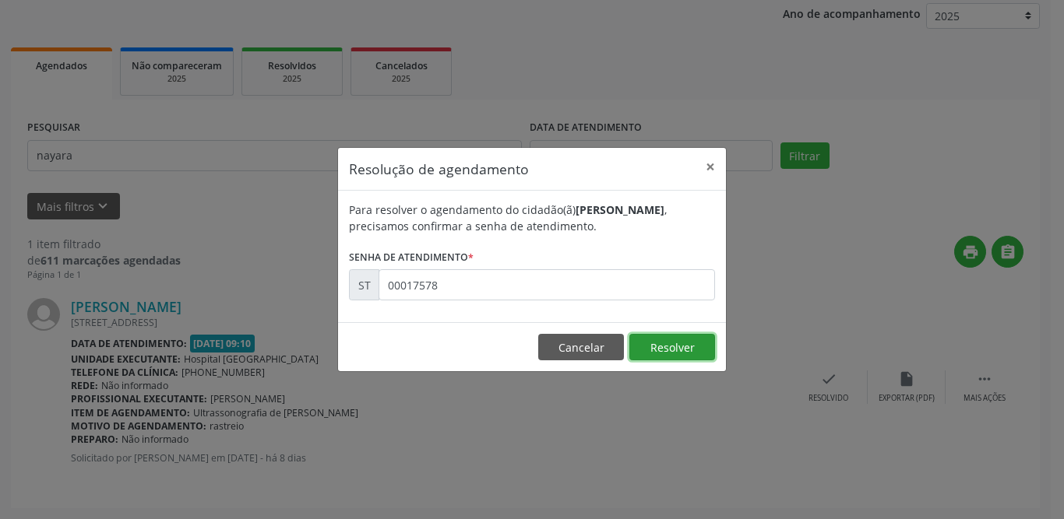
click at [671, 350] on button "Resolver" at bounding box center [672, 347] width 86 height 26
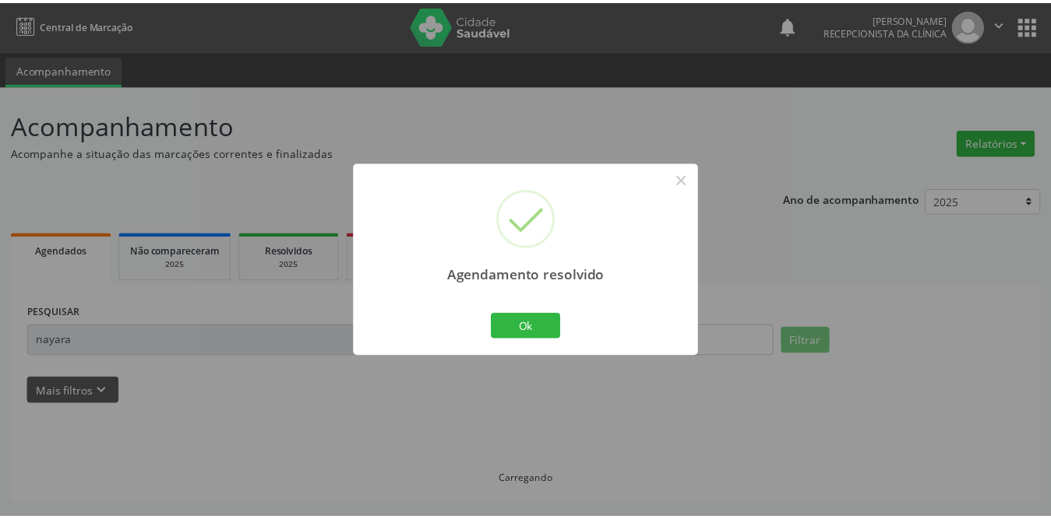
scroll to position [0, 0]
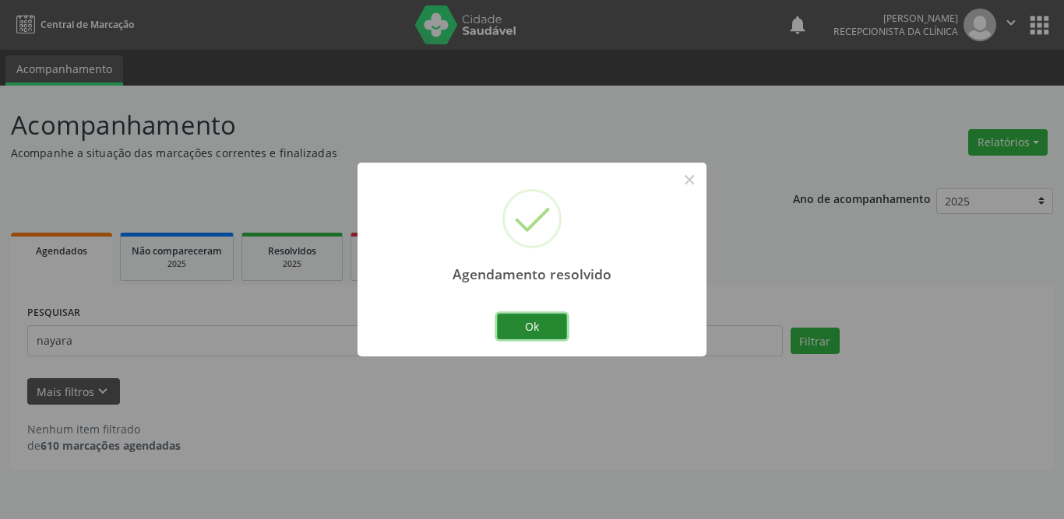
click at [542, 328] on button "Ok" at bounding box center [532, 327] width 70 height 26
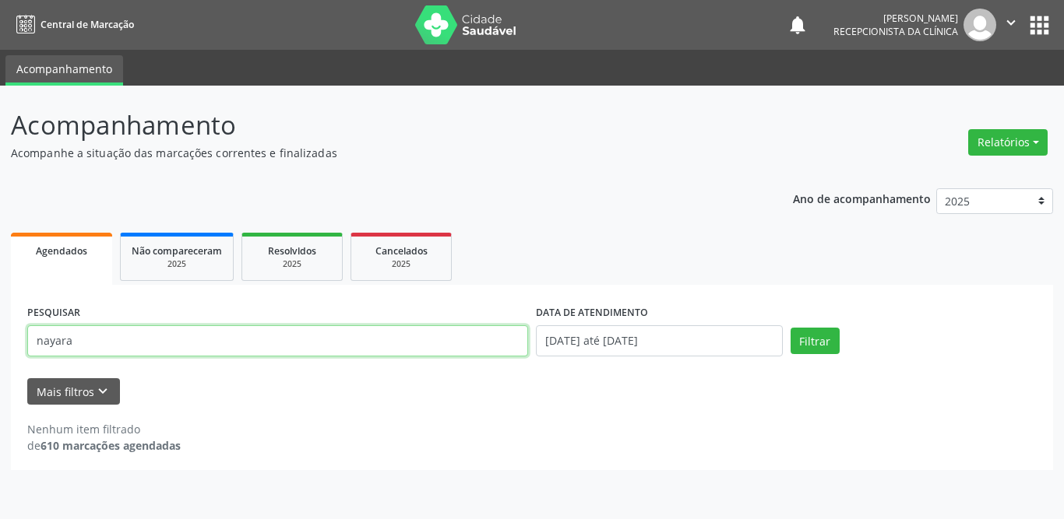
drag, startPoint x: 164, startPoint y: 338, endPoint x: 0, endPoint y: 338, distance: 163.5
click at [0, 338] on div "Acompanhamento Acompanhe a situação das marcações correntes e finalizadas Relat…" at bounding box center [532, 303] width 1064 height 434
type input "[PERSON_NAME] de sou"
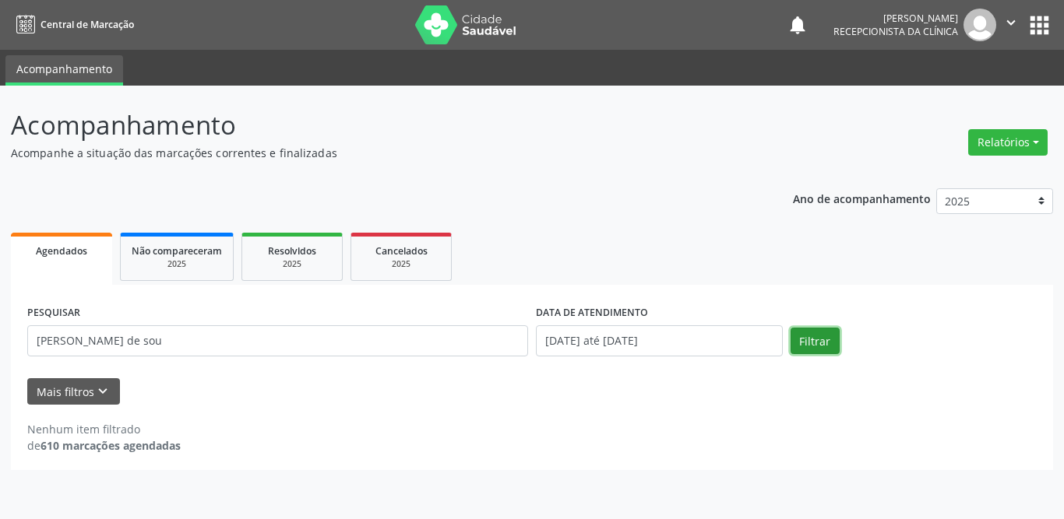
click at [829, 335] on button "Filtrar" at bounding box center [814, 341] width 49 height 26
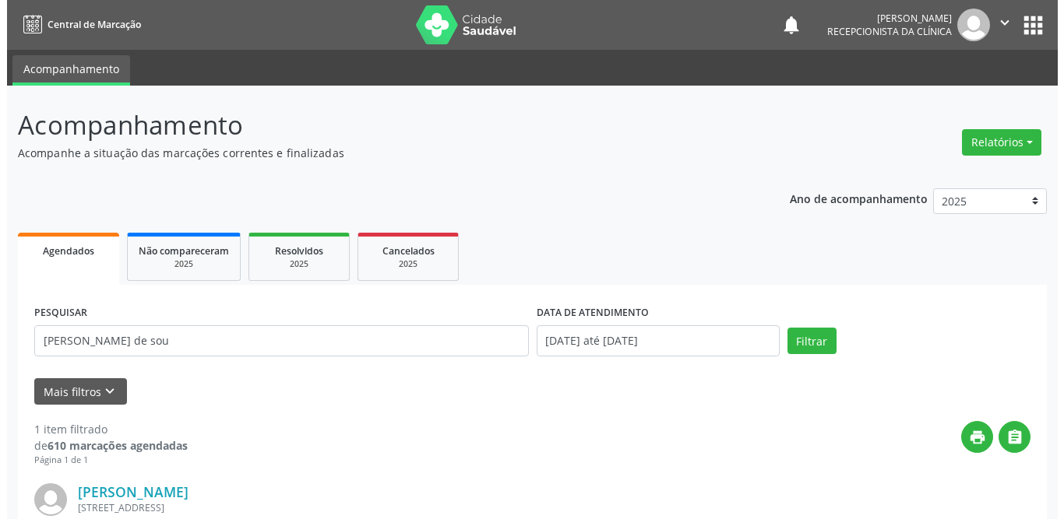
scroll to position [185, 0]
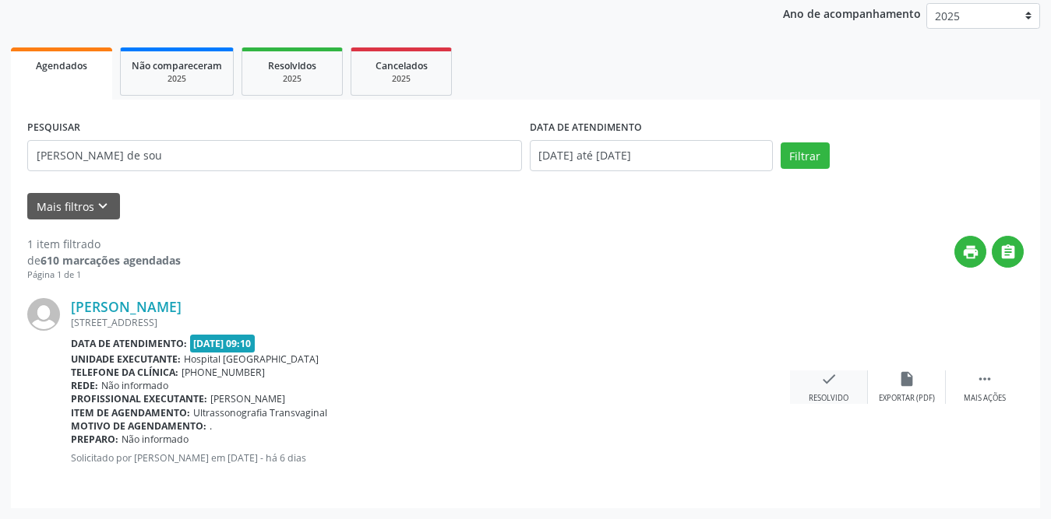
click at [841, 385] on div "check Resolvido" at bounding box center [829, 387] width 78 height 33
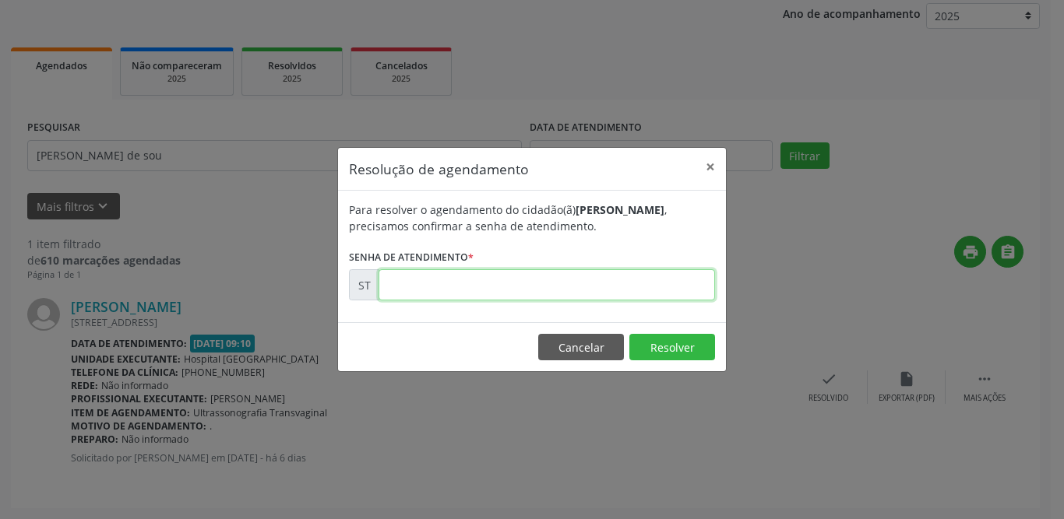
click at [474, 287] on input "text" at bounding box center [546, 284] width 336 height 31
type input "00019088"
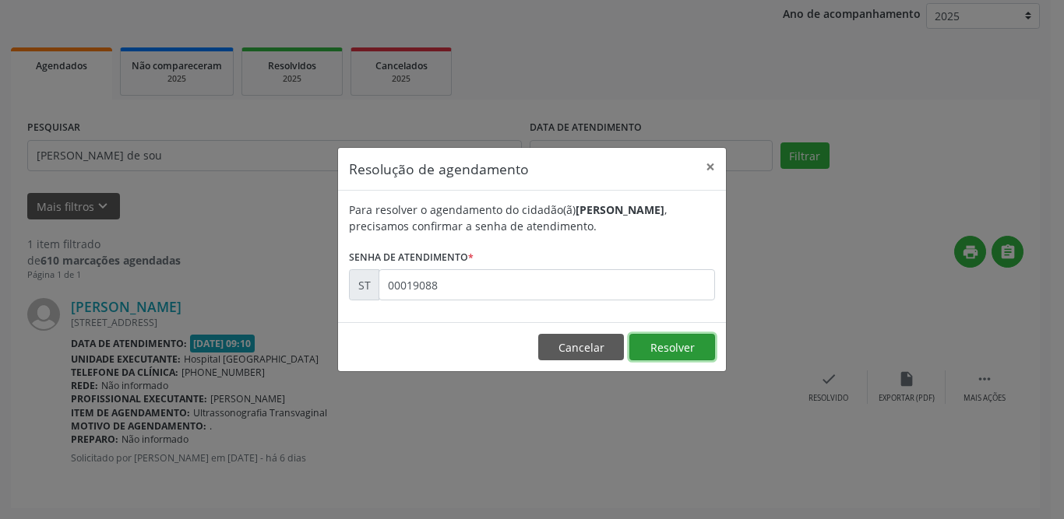
click at [674, 339] on button "Resolver" at bounding box center [672, 347] width 86 height 26
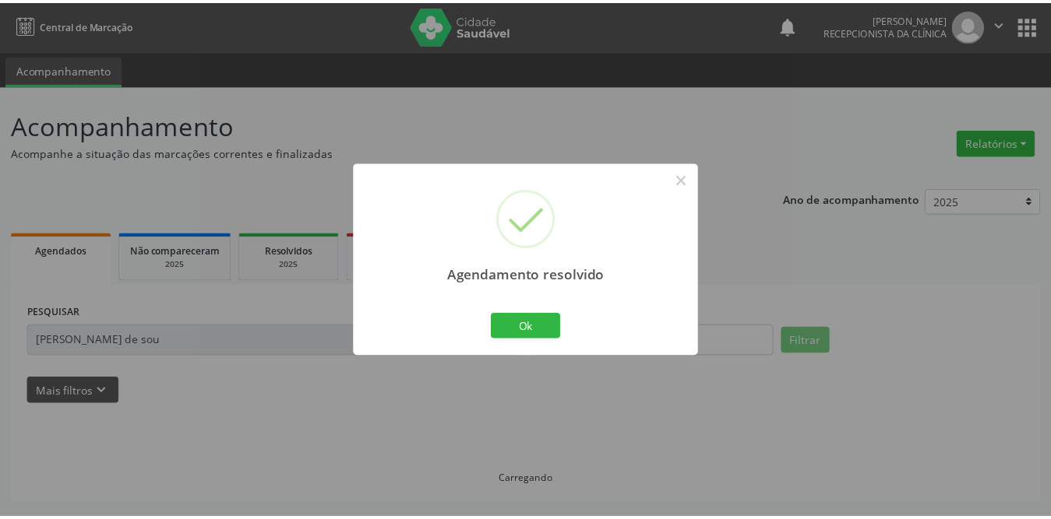
scroll to position [0, 0]
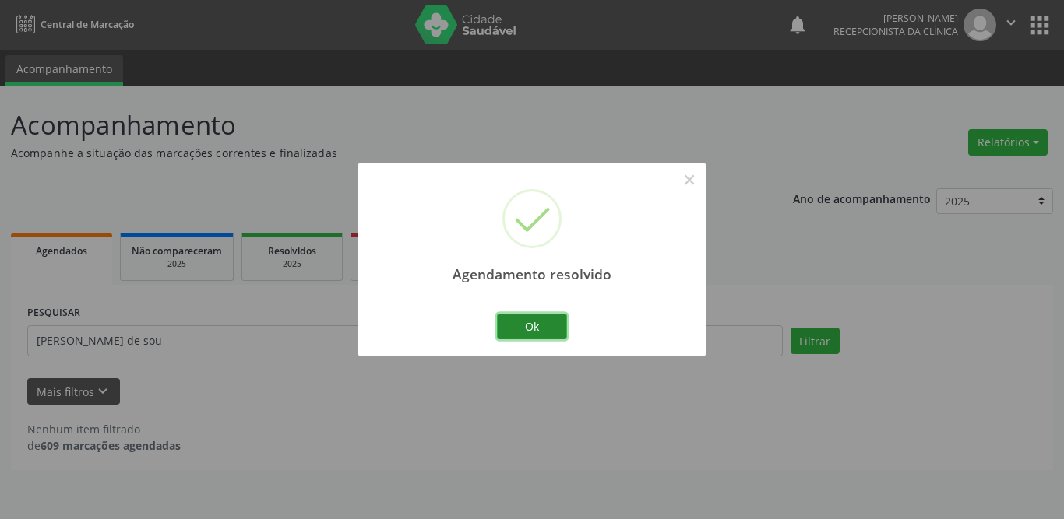
click at [542, 326] on button "Ok" at bounding box center [532, 327] width 70 height 26
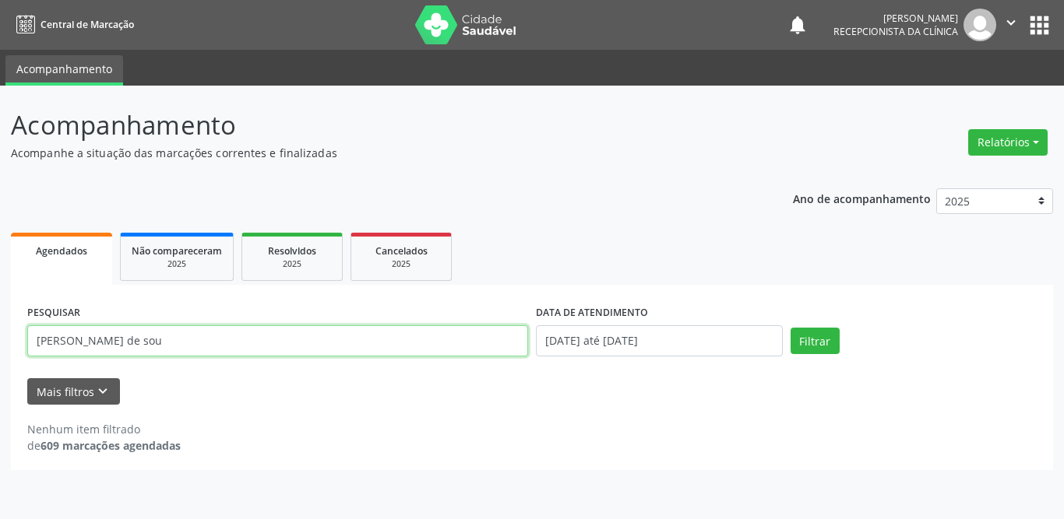
drag, startPoint x: 151, startPoint y: 333, endPoint x: 0, endPoint y: 340, distance: 151.2
click at [0, 340] on div "Acompanhamento Acompanhe a situação das marcações correntes e finalizadas Relat…" at bounding box center [532, 303] width 1064 height 434
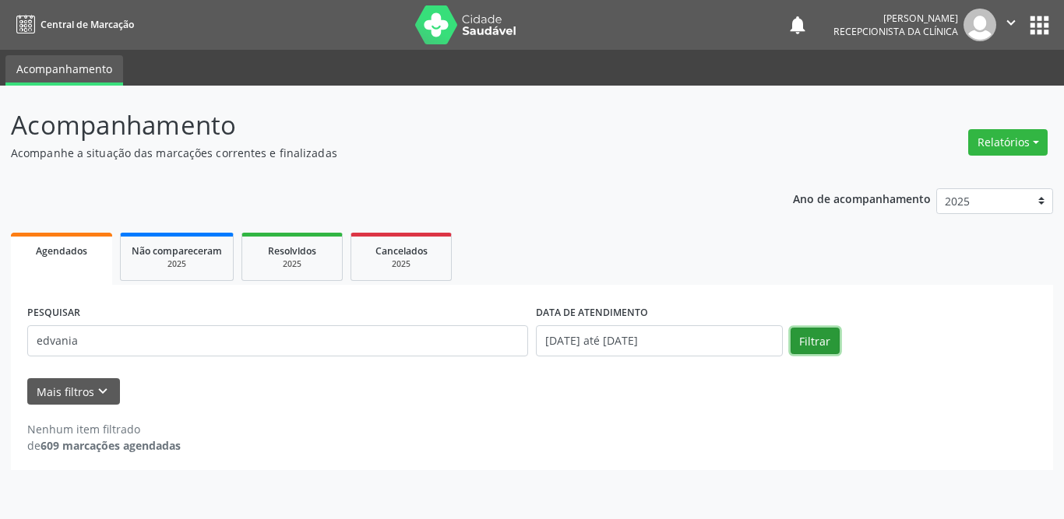
click at [822, 339] on button "Filtrar" at bounding box center [814, 341] width 49 height 26
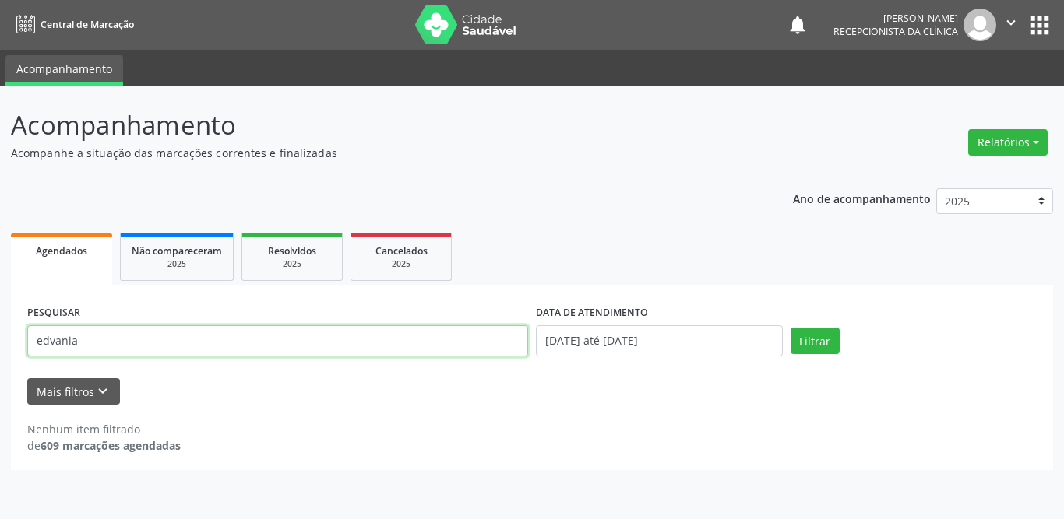
click at [51, 340] on input "edvania" at bounding box center [277, 341] width 501 height 31
type input "edivania"
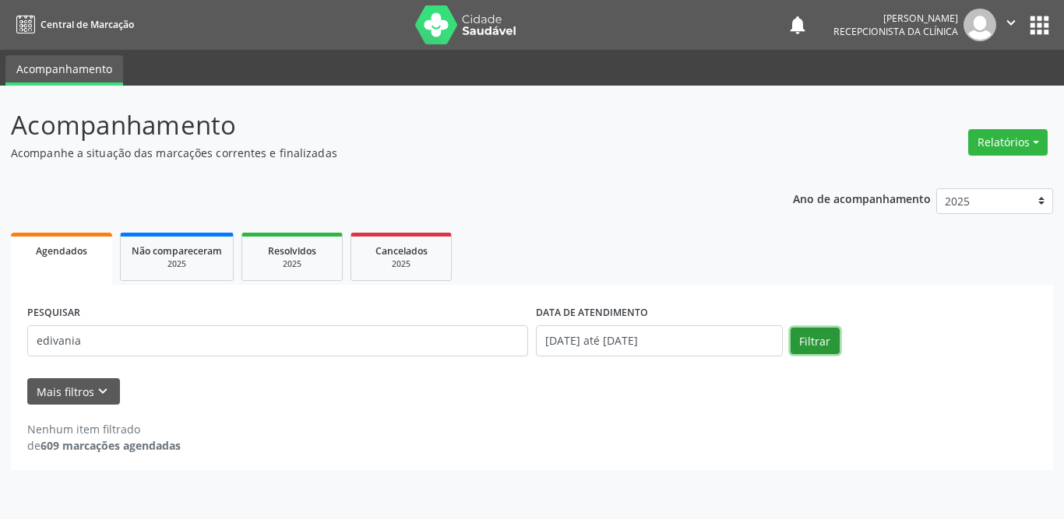
click at [796, 332] on button "Filtrar" at bounding box center [814, 341] width 49 height 26
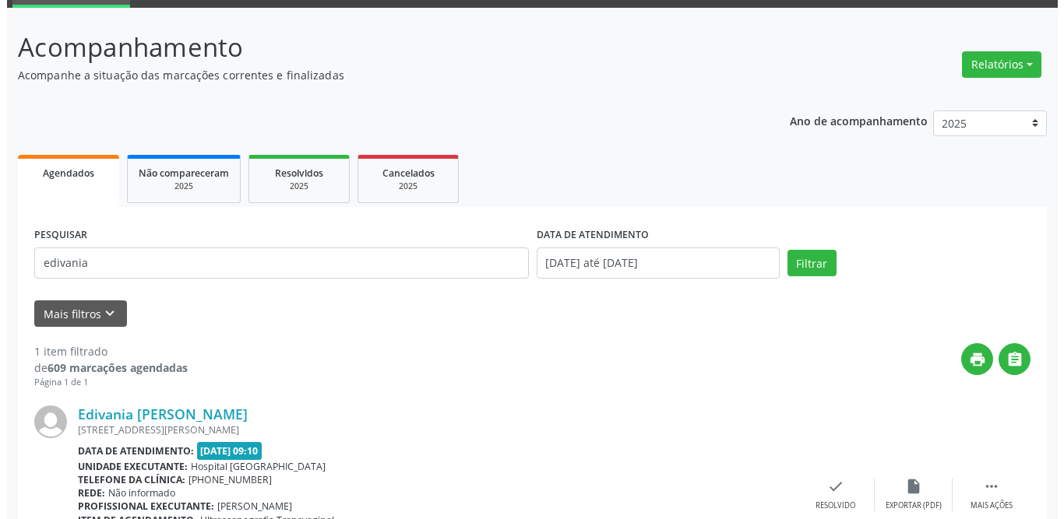
scroll to position [185, 0]
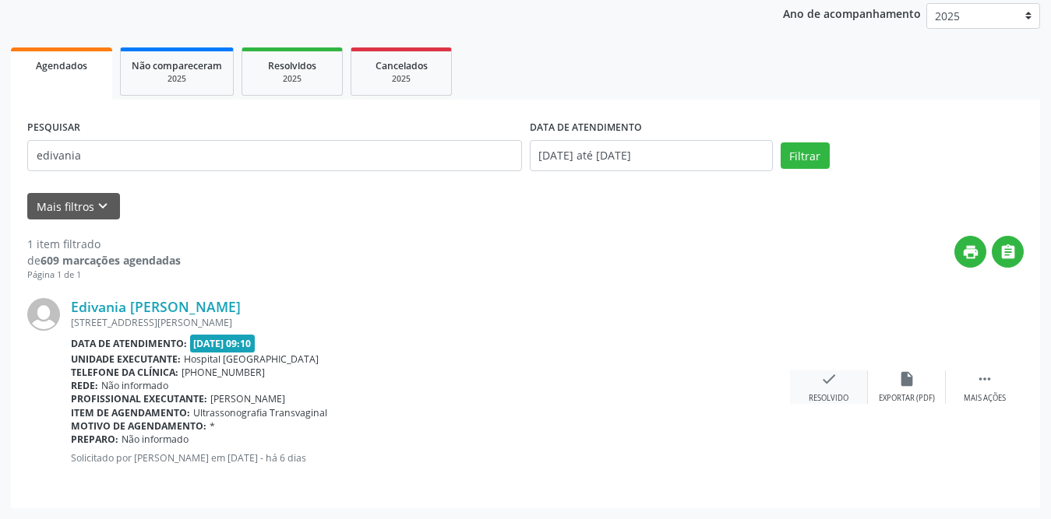
click at [828, 397] on div "Resolvido" at bounding box center [828, 398] width 40 height 11
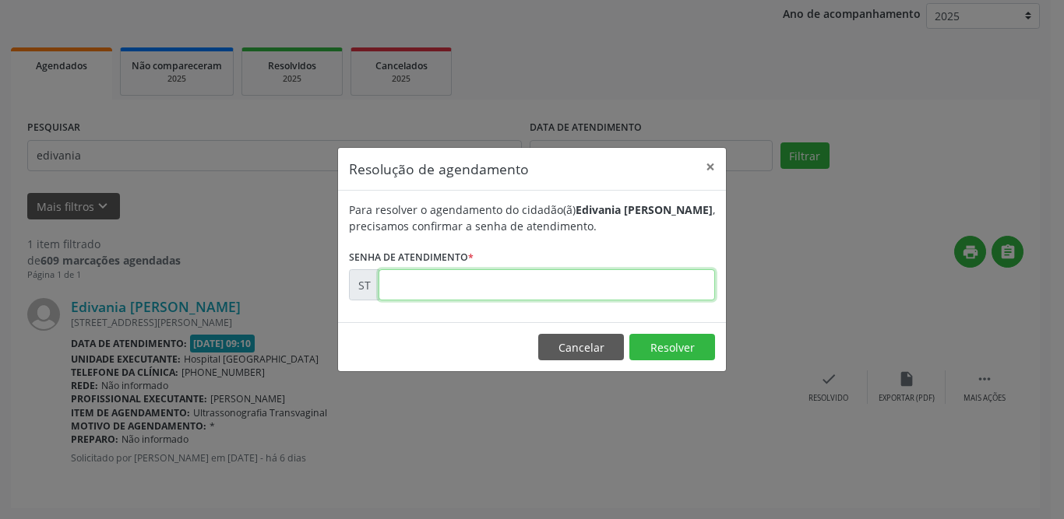
click at [472, 285] on input "text" at bounding box center [546, 284] width 336 height 31
type input "00019242"
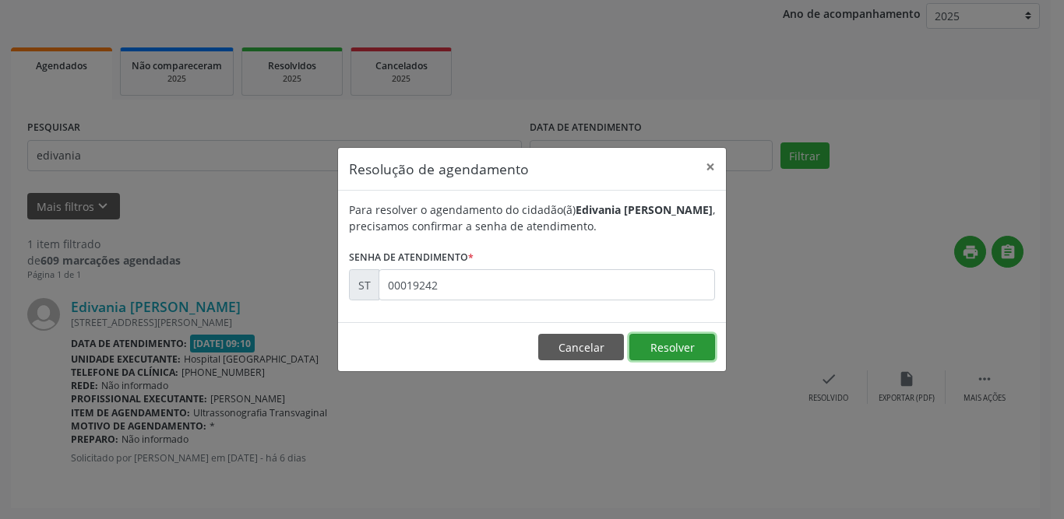
click at [672, 347] on button "Resolver" at bounding box center [672, 347] width 86 height 26
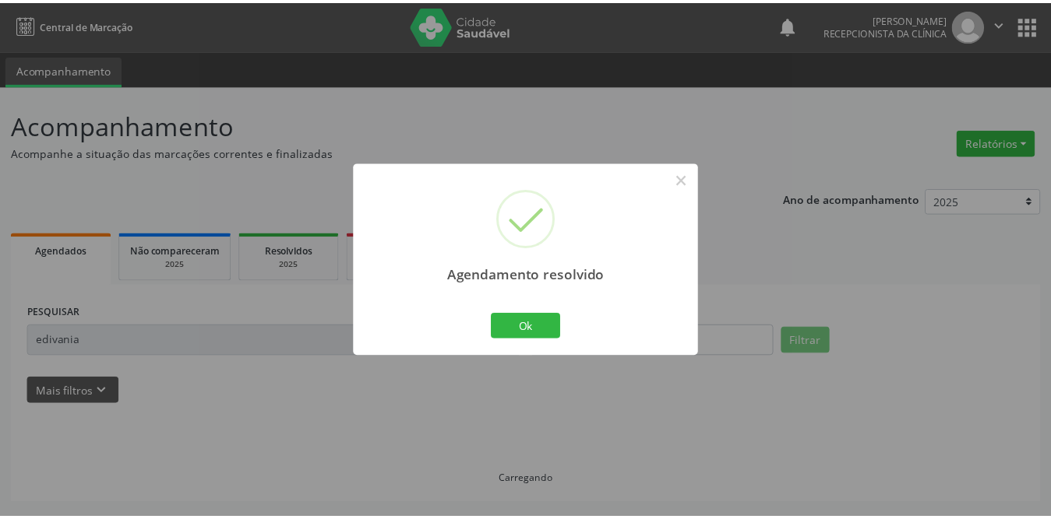
scroll to position [0, 0]
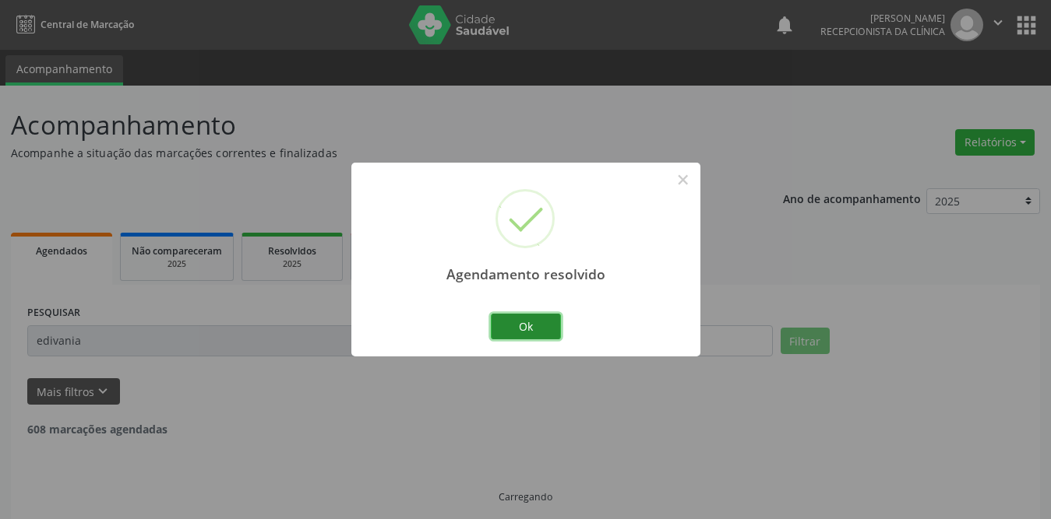
click at [521, 326] on button "Ok" at bounding box center [526, 327] width 70 height 26
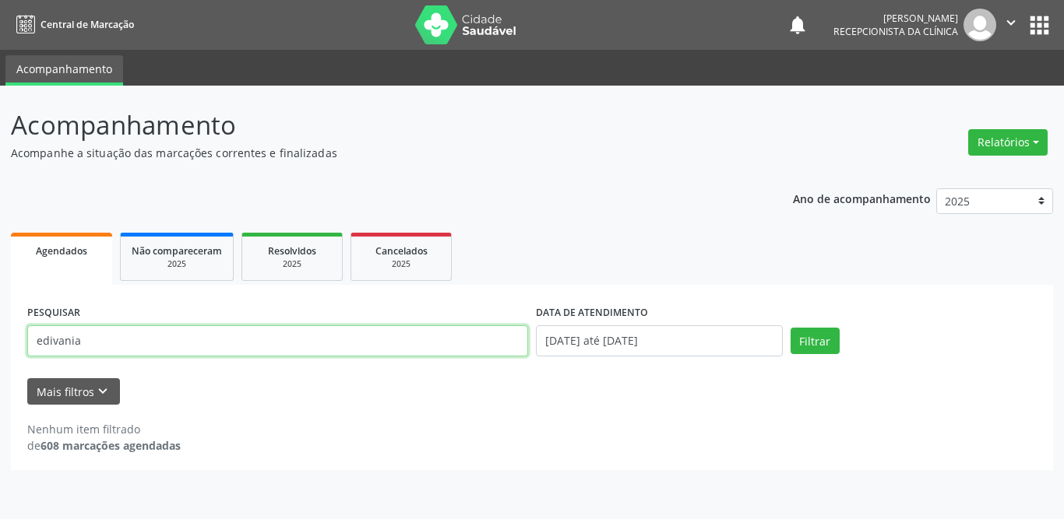
drag, startPoint x: 126, startPoint y: 343, endPoint x: 0, endPoint y: 347, distance: 126.2
click at [0, 347] on div "Acompanhamento Acompanhe a situação das marcações correntes e finalizadas Relat…" at bounding box center [532, 303] width 1064 height 434
type input "k"
type input "lunara"
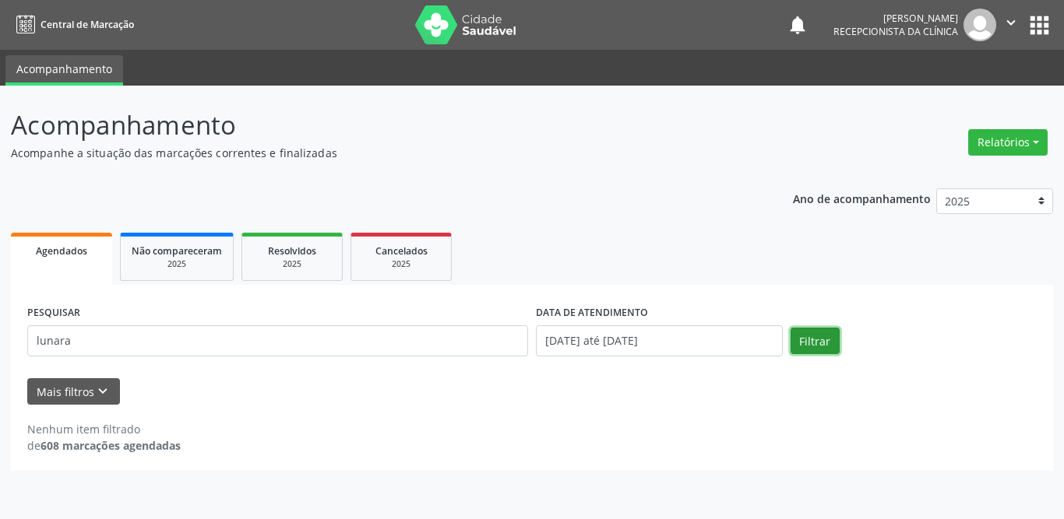
click at [820, 349] on button "Filtrar" at bounding box center [814, 341] width 49 height 26
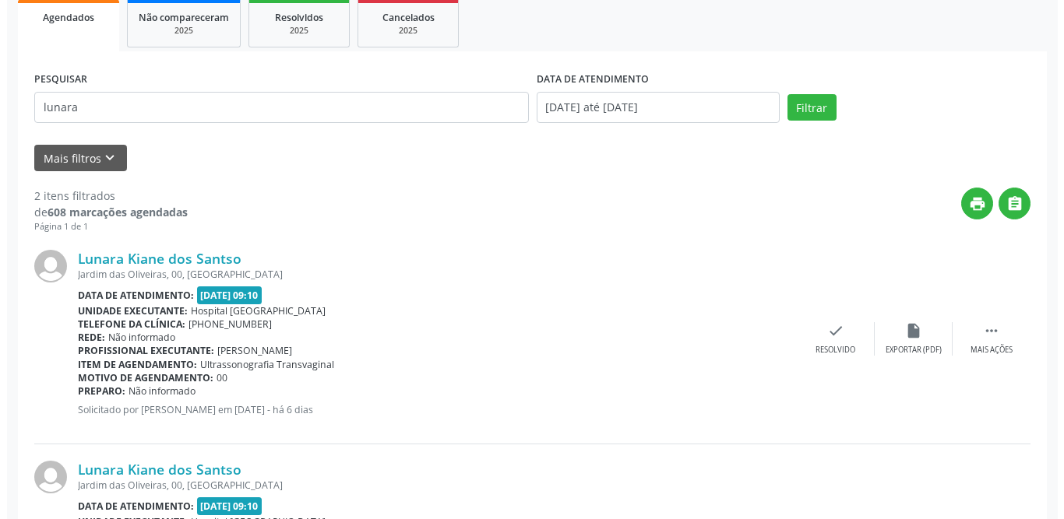
scroll to position [389, 0]
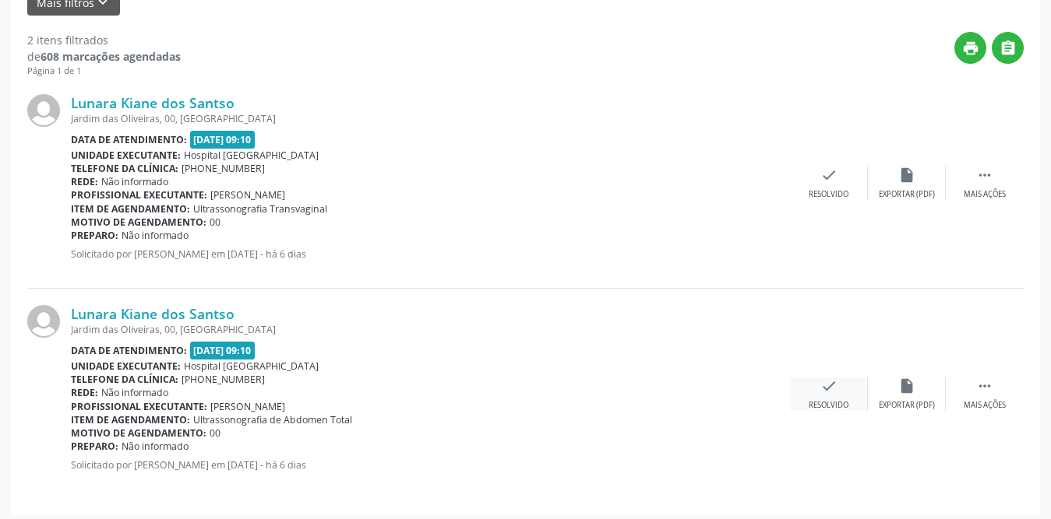
click at [833, 390] on icon "check" at bounding box center [828, 386] width 17 height 17
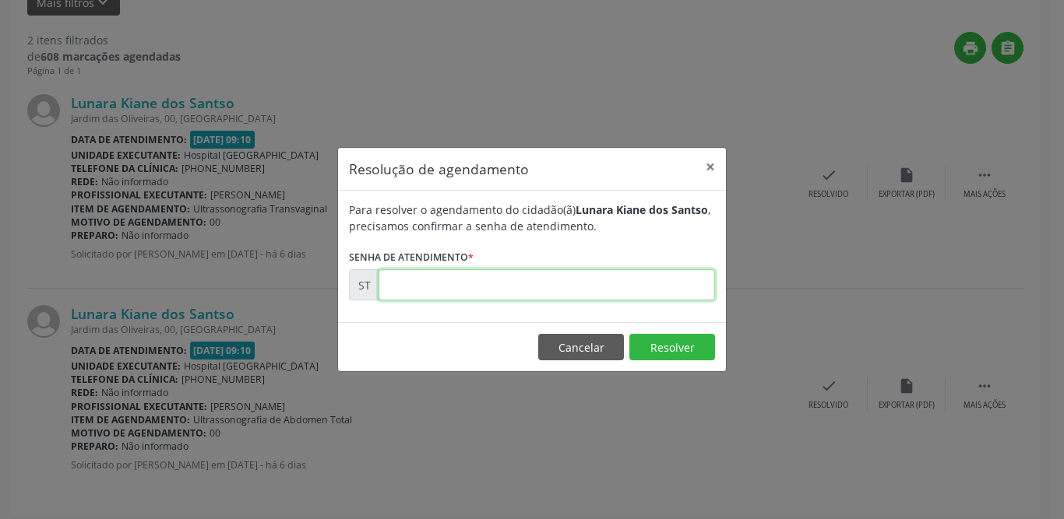
click at [420, 269] on input "text" at bounding box center [546, 284] width 336 height 31
type input "00019336"
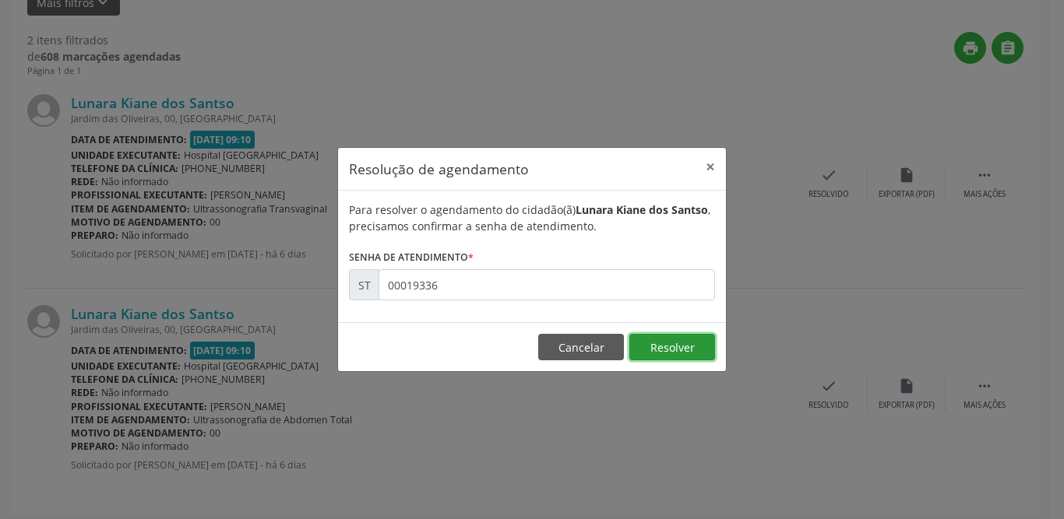
click at [673, 348] on button "Resolver" at bounding box center [672, 347] width 86 height 26
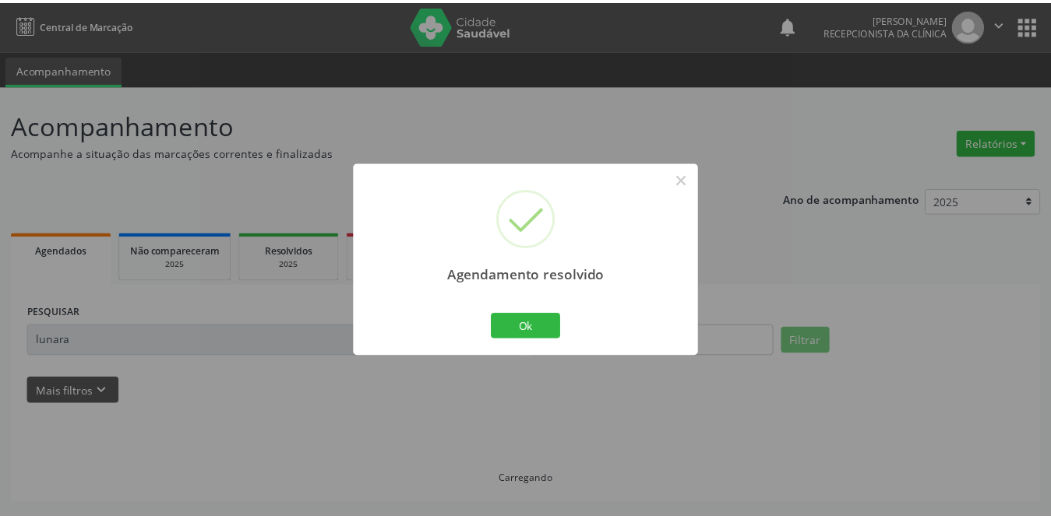
scroll to position [0, 0]
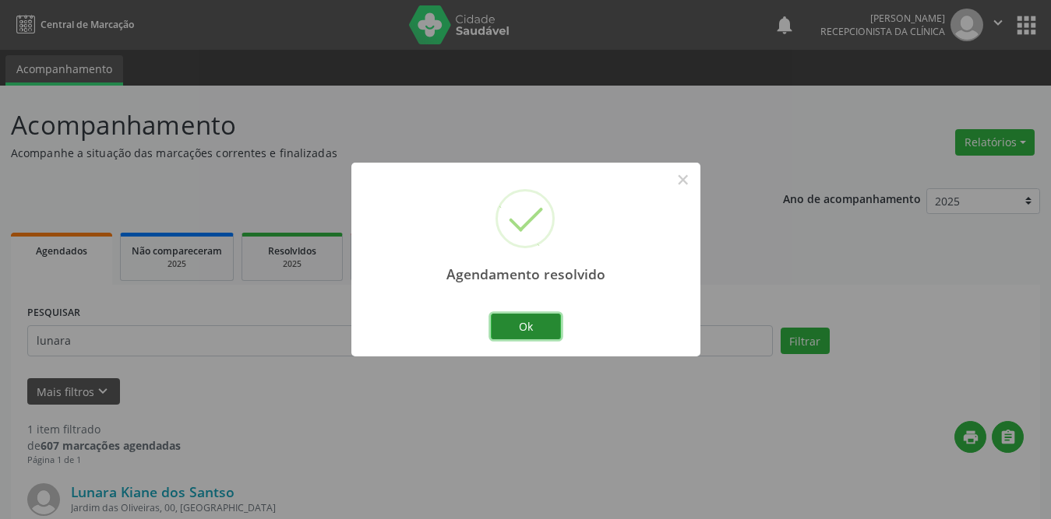
click at [539, 326] on button "Ok" at bounding box center [526, 327] width 70 height 26
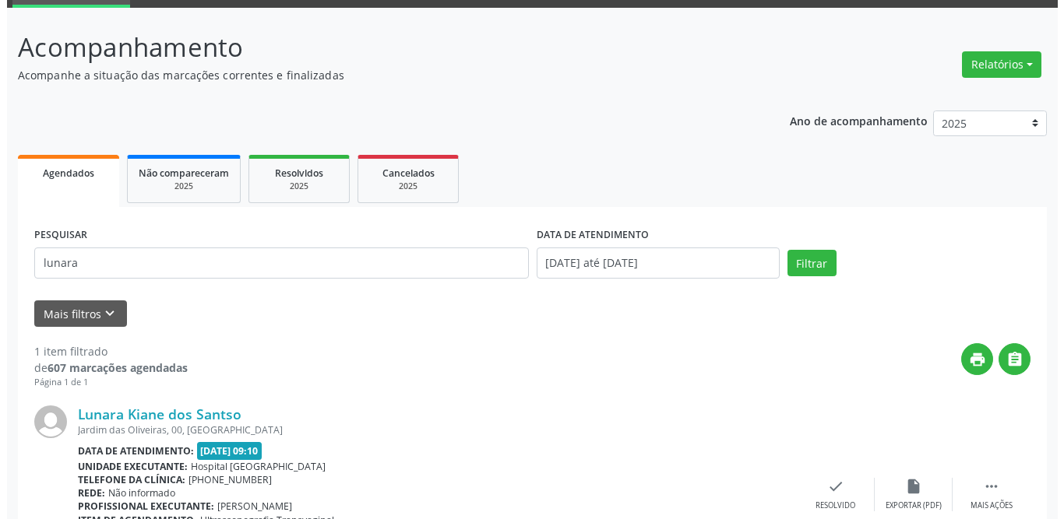
scroll to position [185, 0]
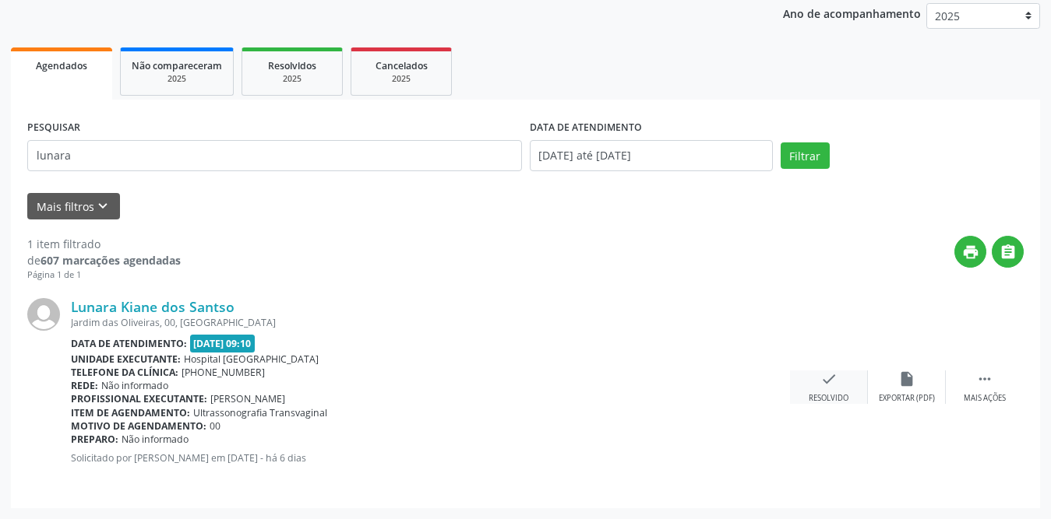
click at [835, 382] on icon "check" at bounding box center [828, 379] width 17 height 17
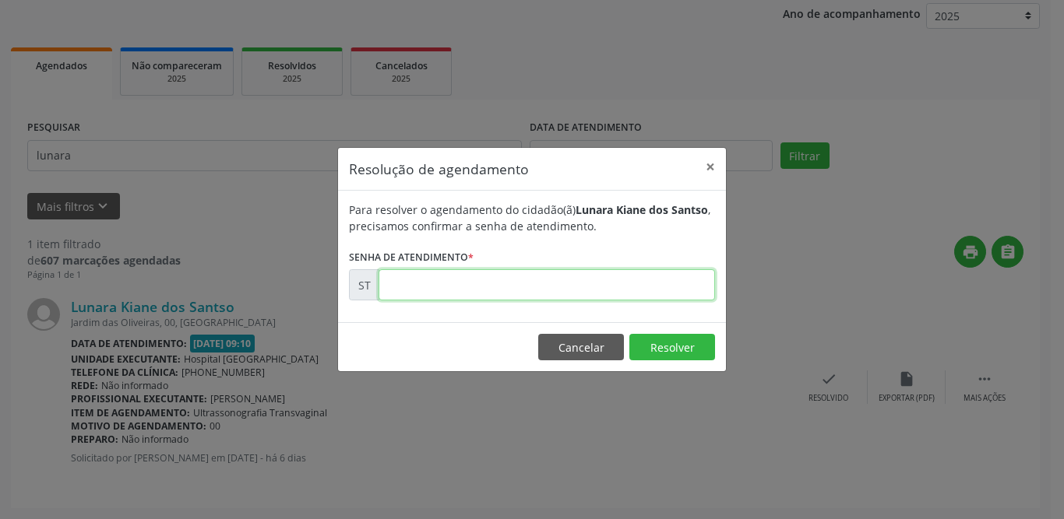
click at [461, 294] on input "text" at bounding box center [546, 284] width 336 height 31
type input "00019335"
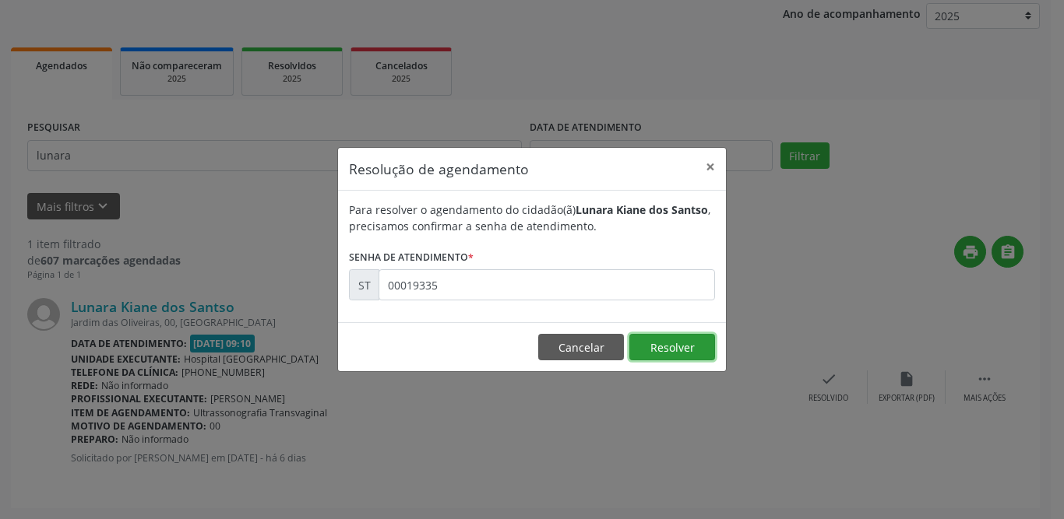
click at [670, 346] on button "Resolver" at bounding box center [672, 347] width 86 height 26
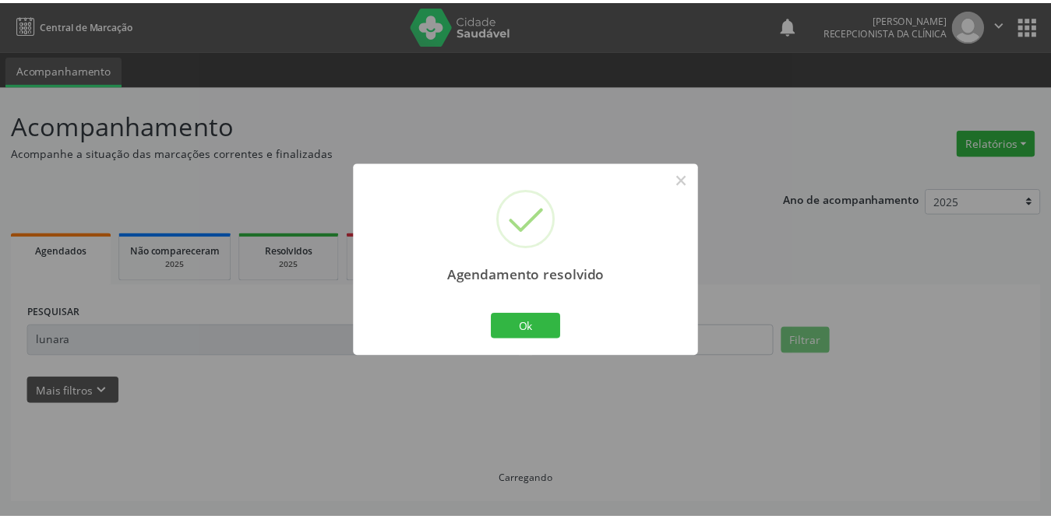
scroll to position [0, 0]
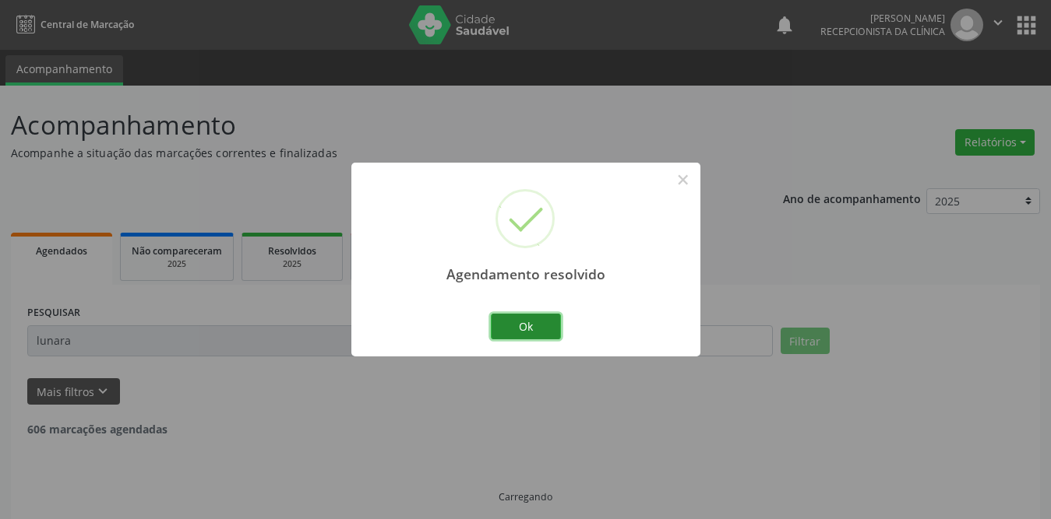
click at [533, 329] on button "Ok" at bounding box center [526, 327] width 70 height 26
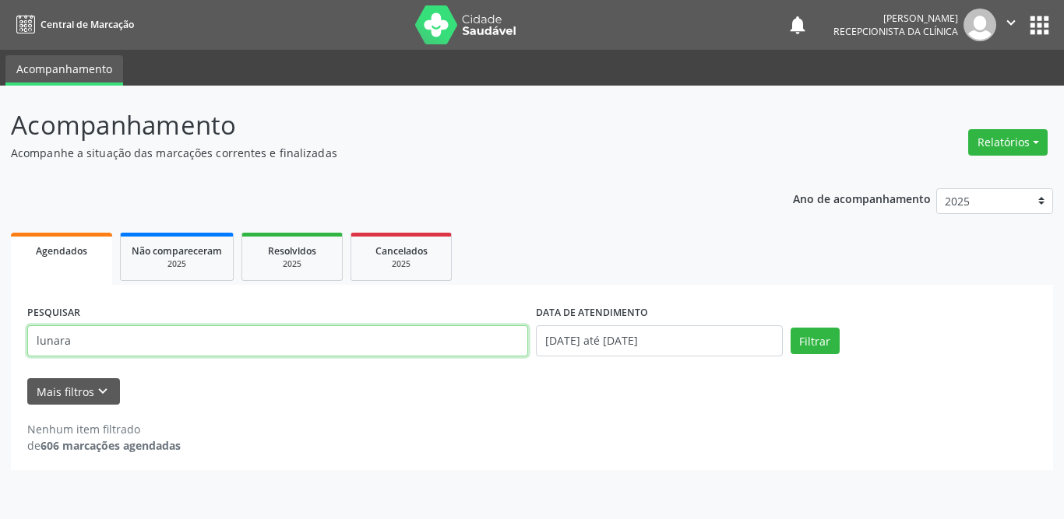
drag, startPoint x: 112, startPoint y: 344, endPoint x: 0, endPoint y: 344, distance: 112.1
click at [0, 344] on div "Acompanhamento Acompanhe a situação das marcações correntes e finalizadas Relat…" at bounding box center [532, 303] width 1064 height 434
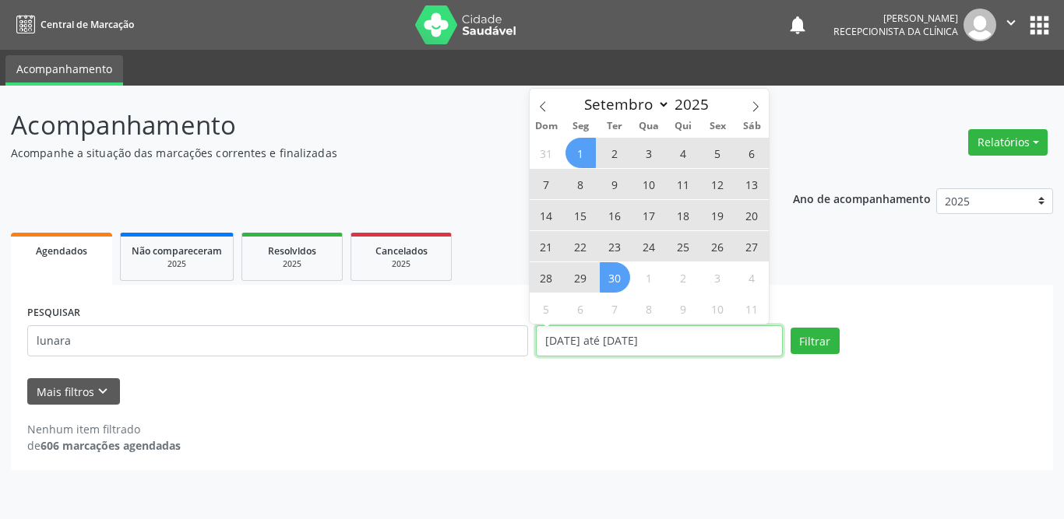
click at [576, 350] on input "[DATE] até [DATE]" at bounding box center [659, 341] width 247 height 31
click at [541, 110] on icon at bounding box center [542, 106] width 11 height 11
select select "7"
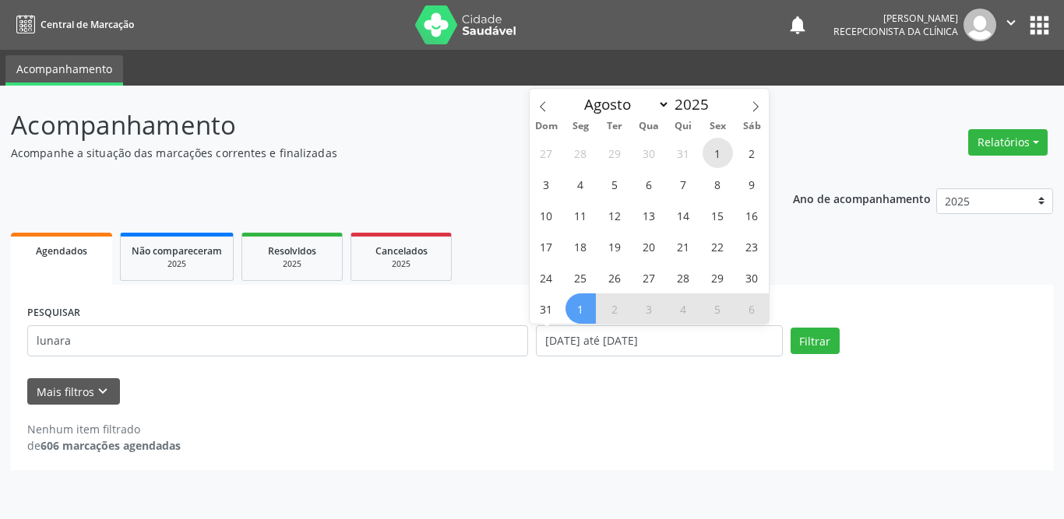
click at [715, 148] on span "1" at bounding box center [717, 153] width 30 height 30
type input "01/08/2025"
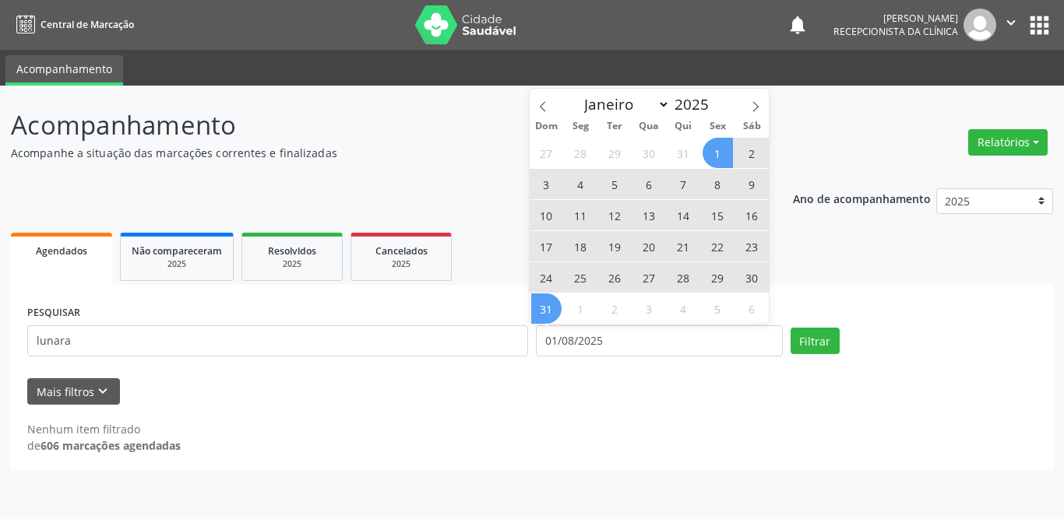
click at [544, 304] on span "31" at bounding box center [546, 309] width 30 height 30
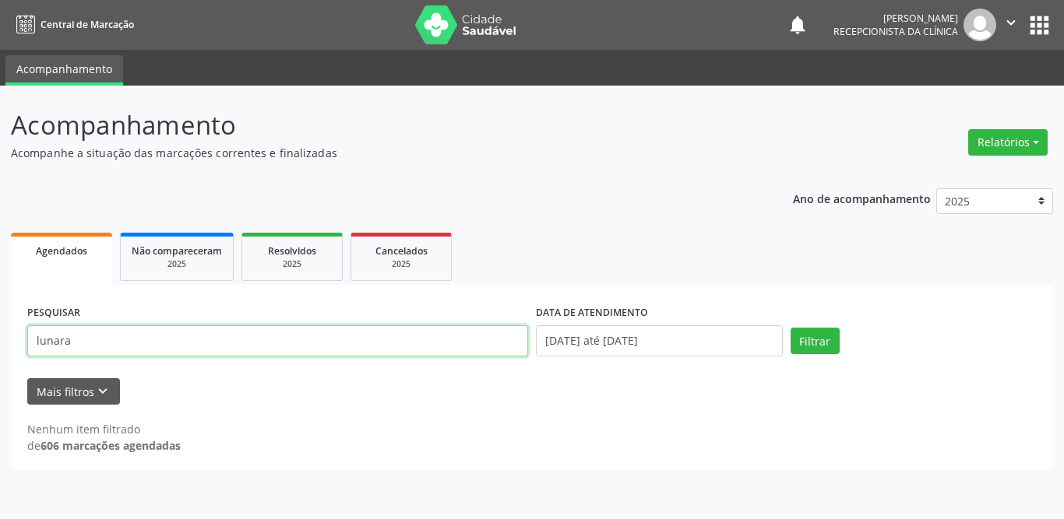
drag, startPoint x: 129, startPoint y: 342, endPoint x: 0, endPoint y: 406, distance: 144.2
click at [5, 353] on div "Acompanhamento Acompanhe a situação das marcações correntes e finalizadas Relat…" at bounding box center [532, 303] width 1064 height 434
type input "[PERSON_NAME]"
click at [790, 328] on button "Filtrar" at bounding box center [814, 341] width 49 height 26
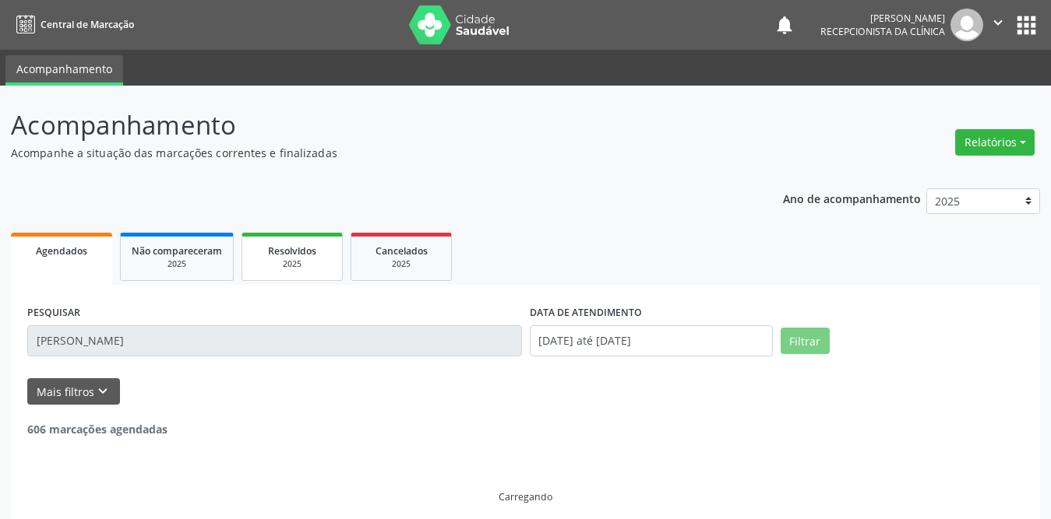
click at [301, 254] on span "Resolvidos" at bounding box center [292, 251] width 48 height 13
click at [215, 338] on input "text" at bounding box center [277, 341] width 501 height 31
click at [316, 334] on input "text" at bounding box center [274, 341] width 495 height 31
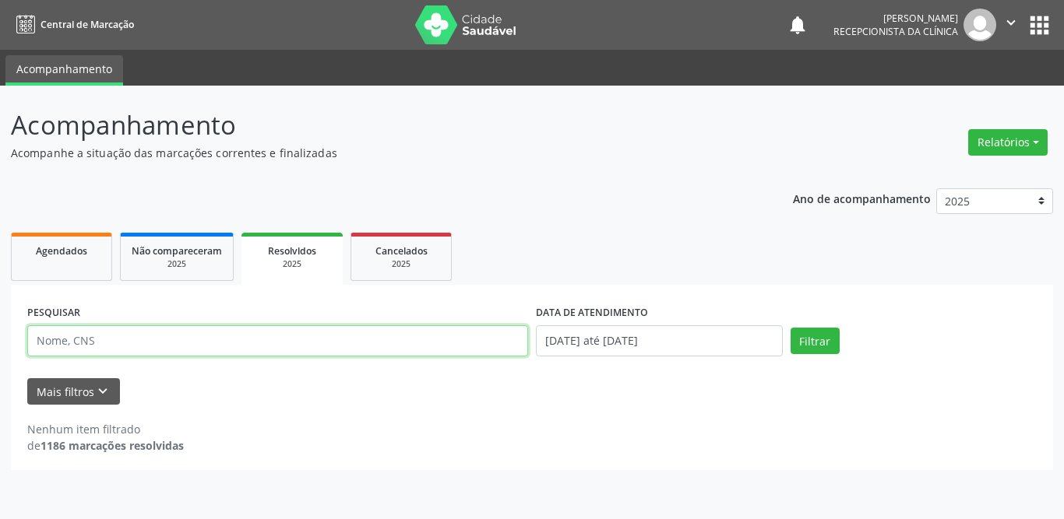
click at [306, 343] on input "text" at bounding box center [277, 341] width 501 height 31
type input "[PERSON_NAME]"
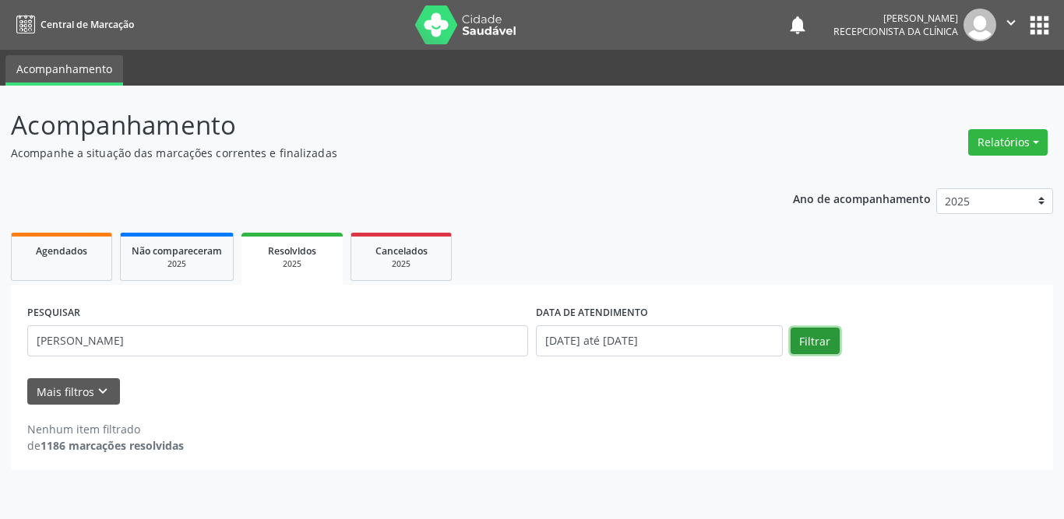
click at [809, 343] on button "Filtrar" at bounding box center [814, 341] width 49 height 26
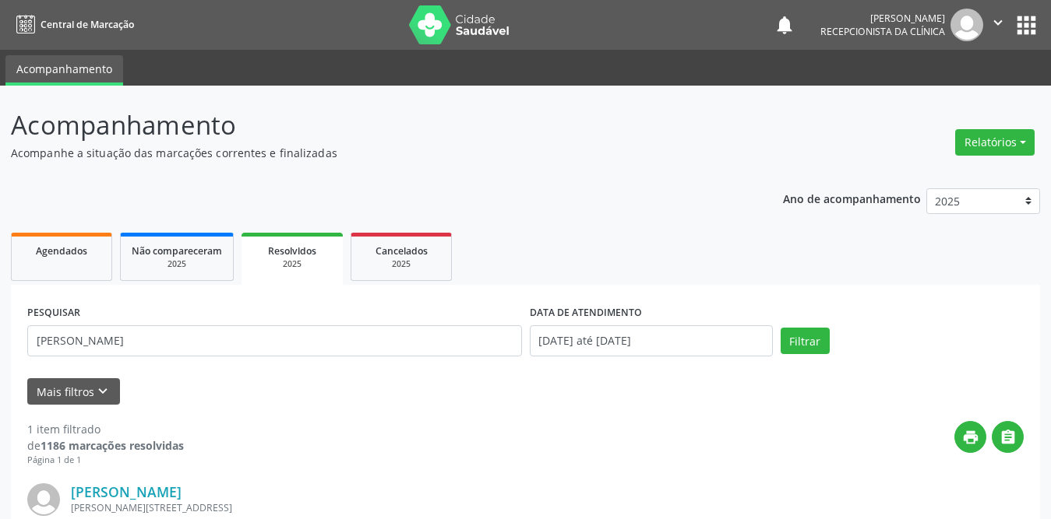
scroll to position [185, 0]
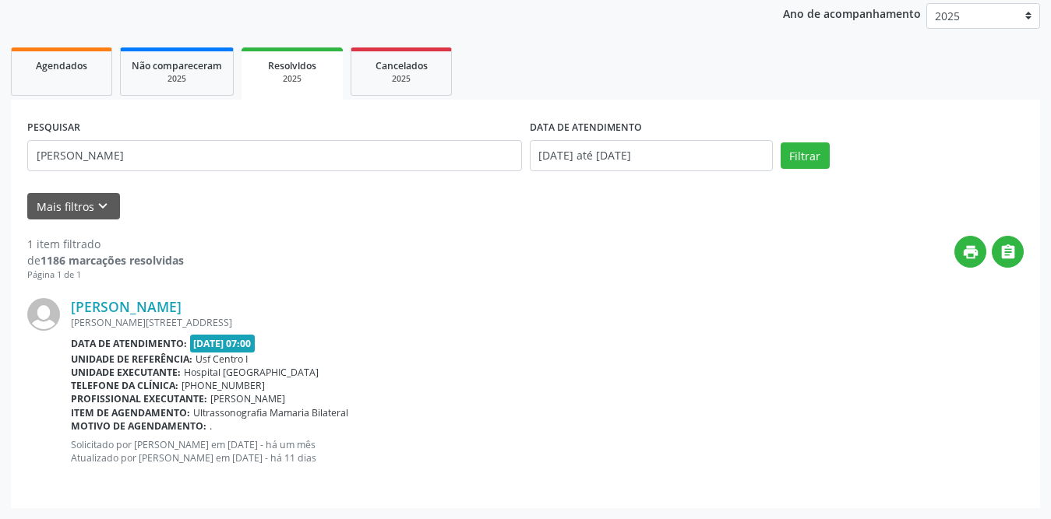
click at [216, 426] on div "Motivo de agendamento: ." at bounding box center [547, 426] width 952 height 13
click at [62, 72] on div "Agendados" at bounding box center [62, 65] width 78 height 16
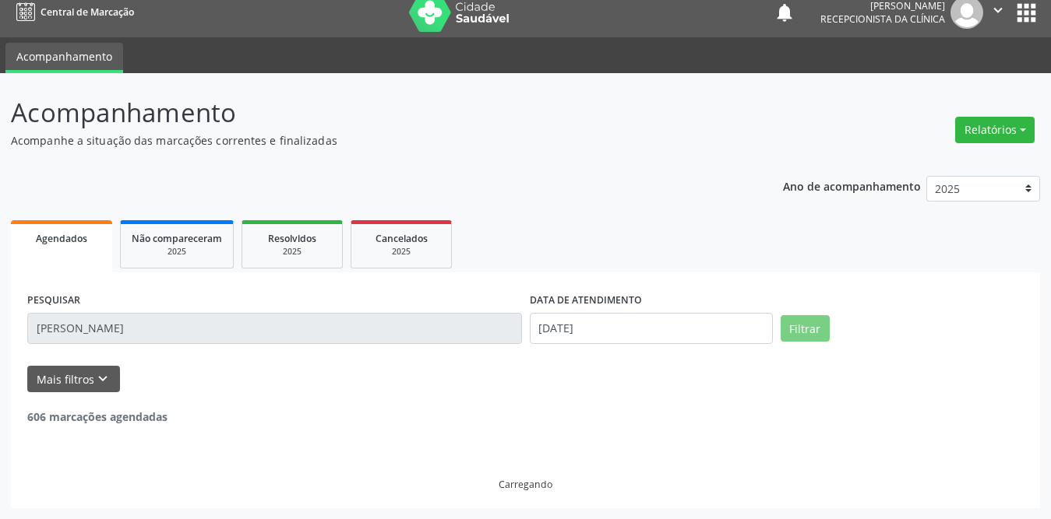
scroll to position [0, 0]
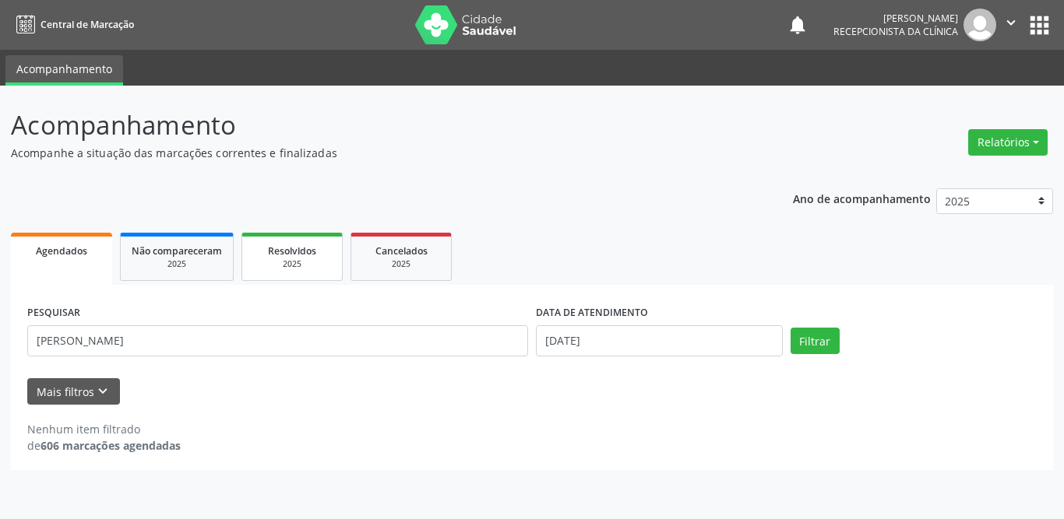
click at [299, 251] on span "Resolvidos" at bounding box center [292, 251] width 48 height 13
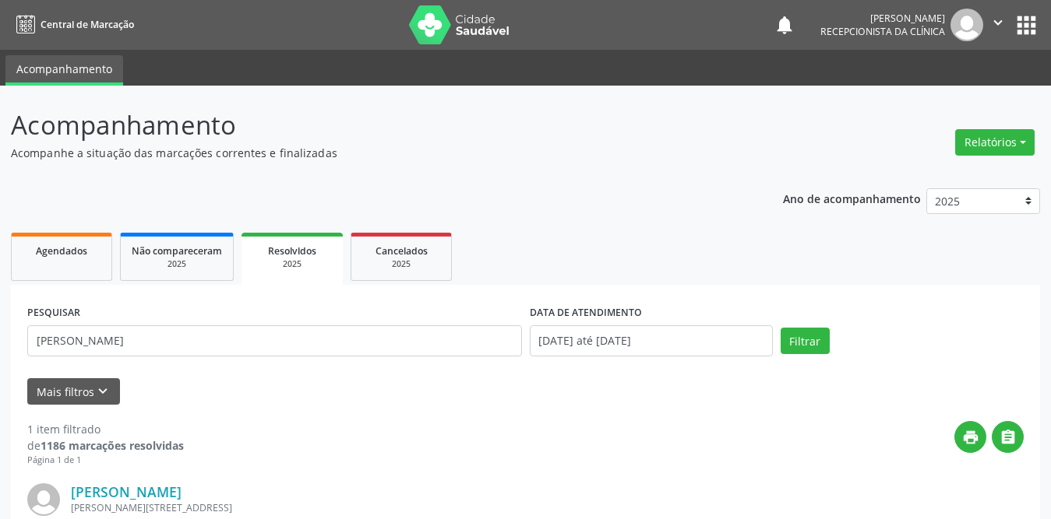
scroll to position [185, 0]
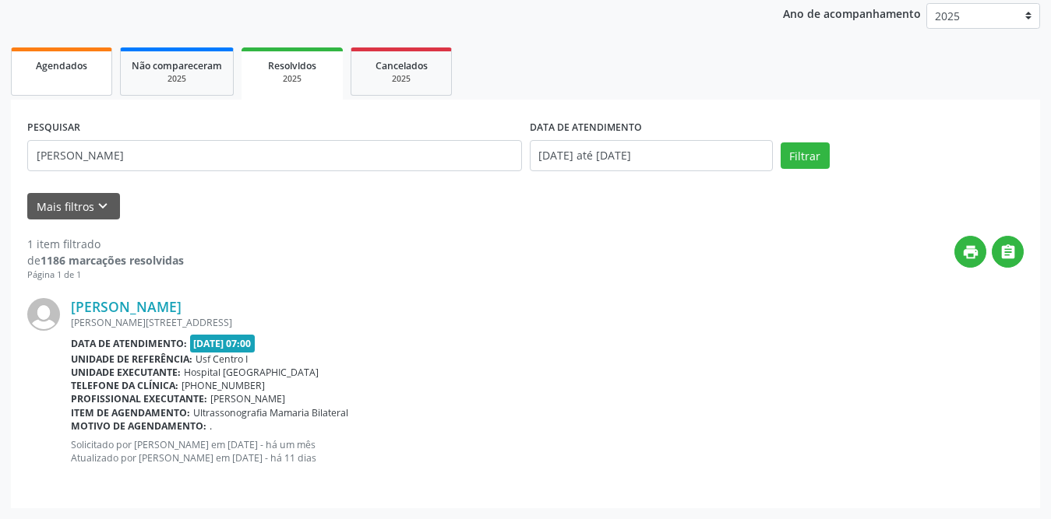
click at [87, 76] on link "Agendados" at bounding box center [61, 72] width 101 height 48
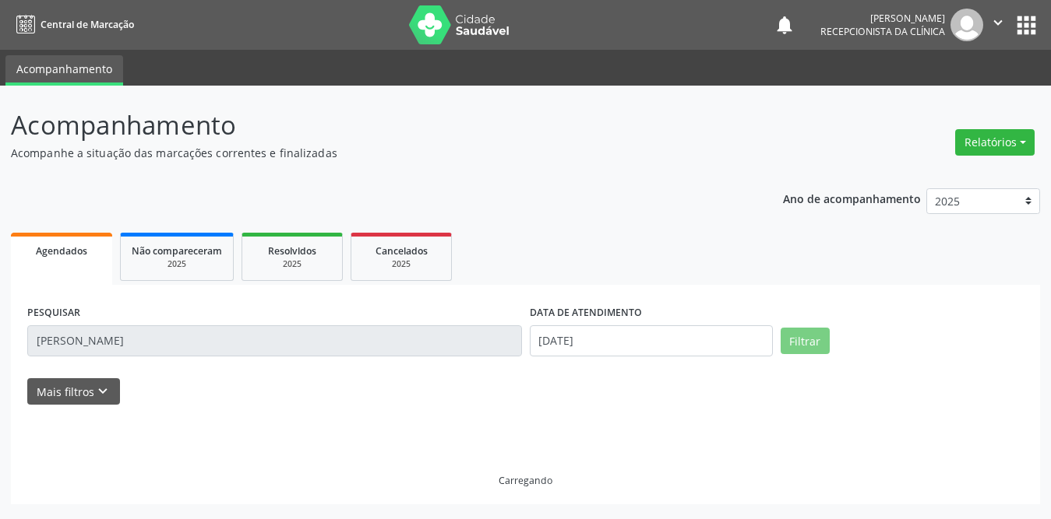
click at [87, 76] on link "Acompanhamento" at bounding box center [64, 70] width 118 height 30
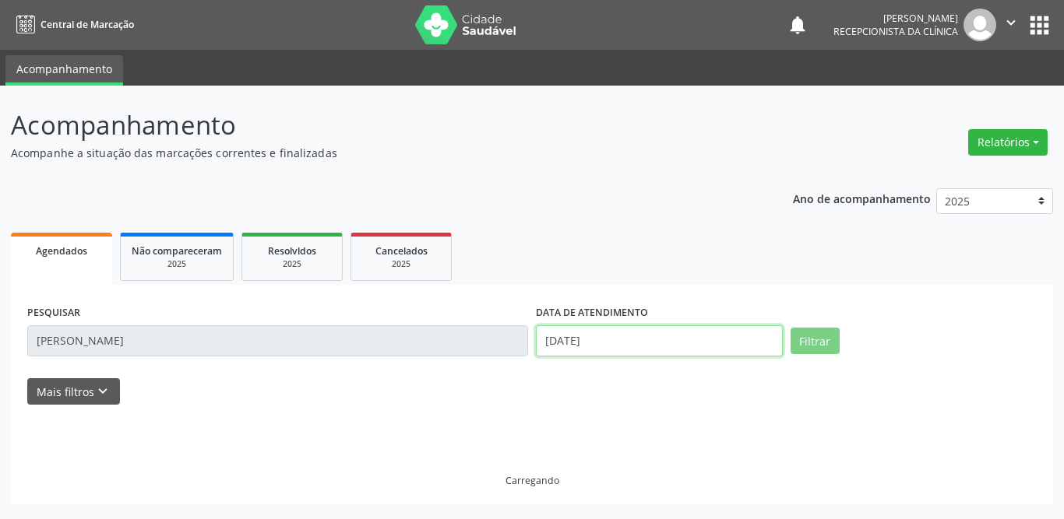
click at [582, 335] on input "[DATE]" at bounding box center [659, 341] width 247 height 31
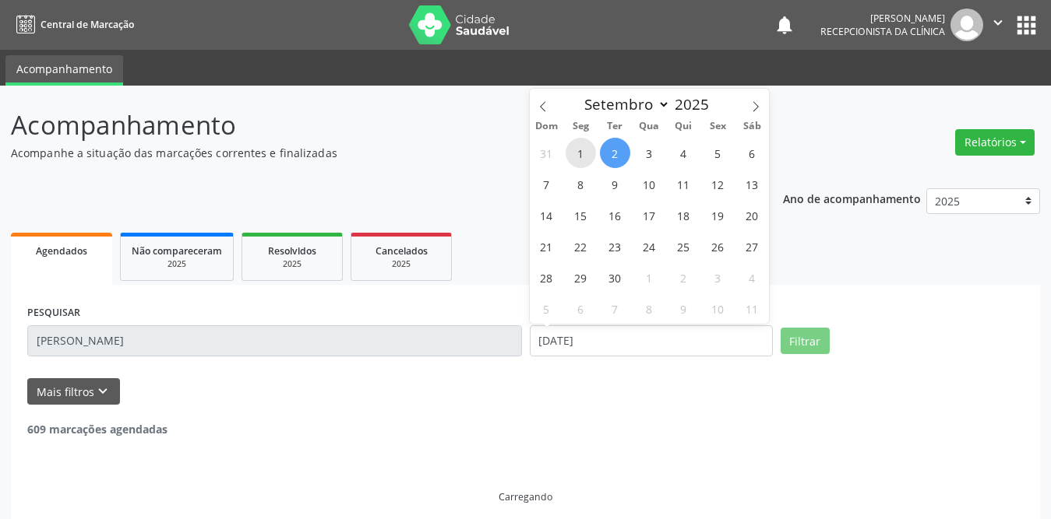
click at [579, 150] on span "1" at bounding box center [580, 153] width 30 height 30
type input "[DATE]"
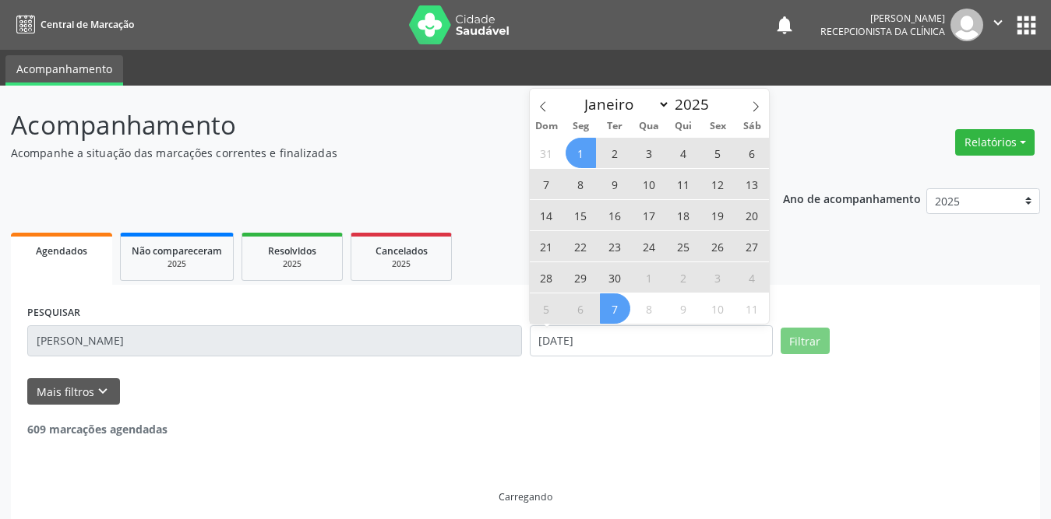
click at [617, 280] on span "30" at bounding box center [615, 277] width 30 height 30
click at [184, 337] on input "[PERSON_NAME]" at bounding box center [274, 341] width 495 height 31
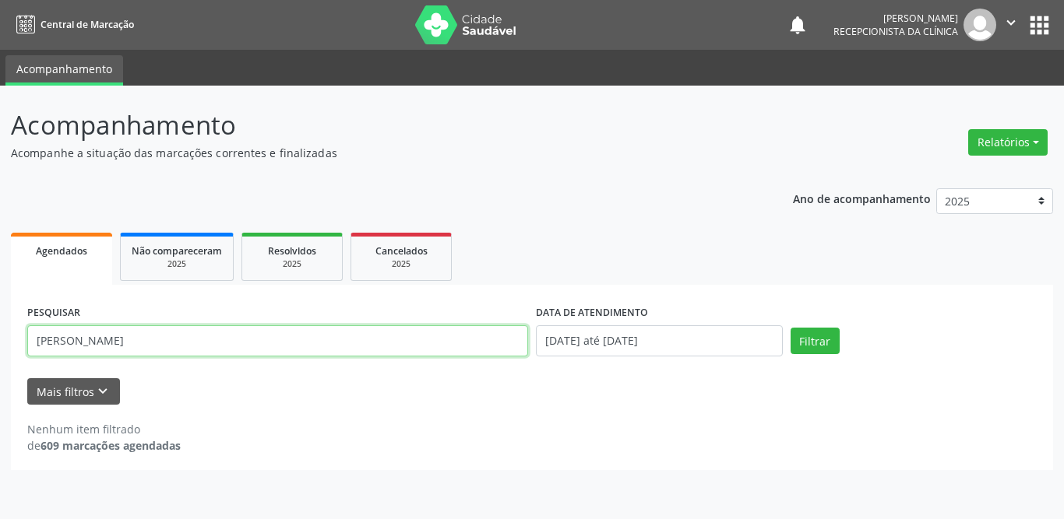
drag, startPoint x: 188, startPoint y: 342, endPoint x: 39, endPoint y: 341, distance: 148.7
click at [39, 341] on input "[PERSON_NAME]" at bounding box center [277, 341] width 501 height 31
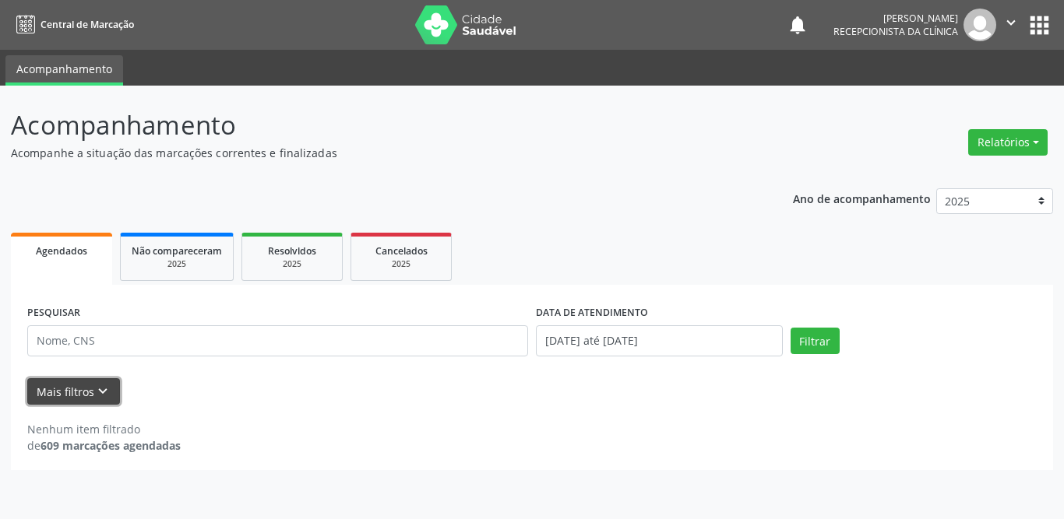
click at [59, 390] on button "Mais filtros keyboard_arrow_down" at bounding box center [73, 391] width 93 height 27
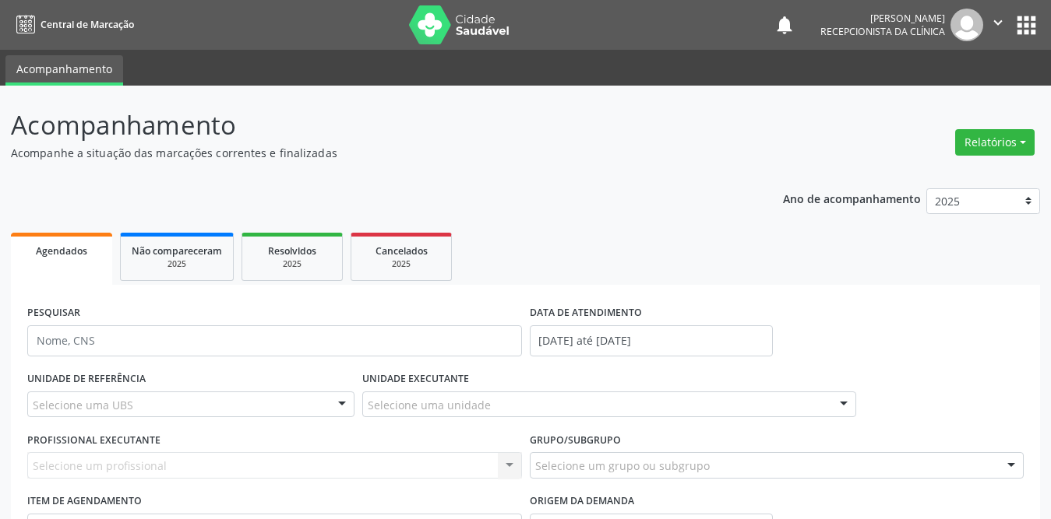
scroll to position [146, 0]
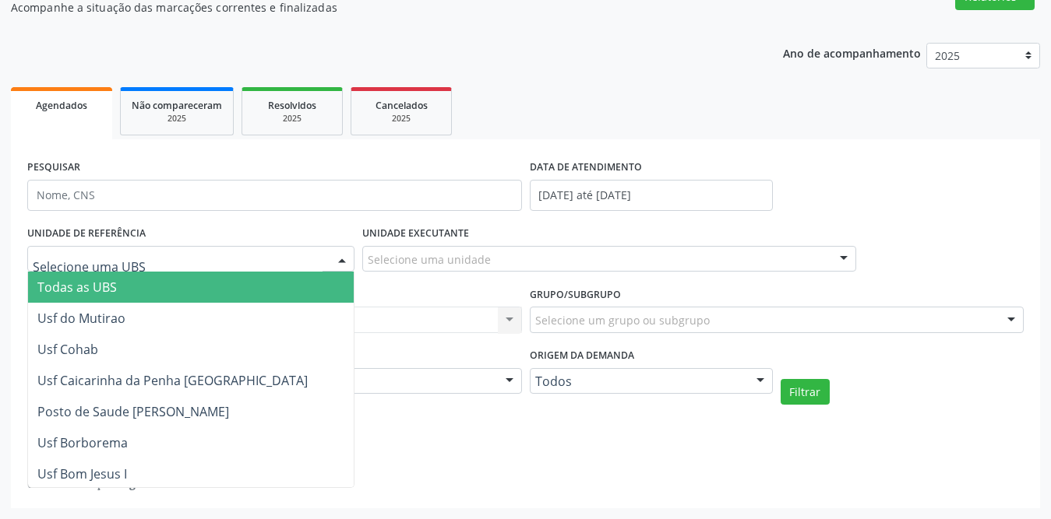
click at [211, 268] on div at bounding box center [190, 259] width 327 height 26
click at [76, 286] on span "Todas as UBS" at bounding box center [76, 287] width 79 height 17
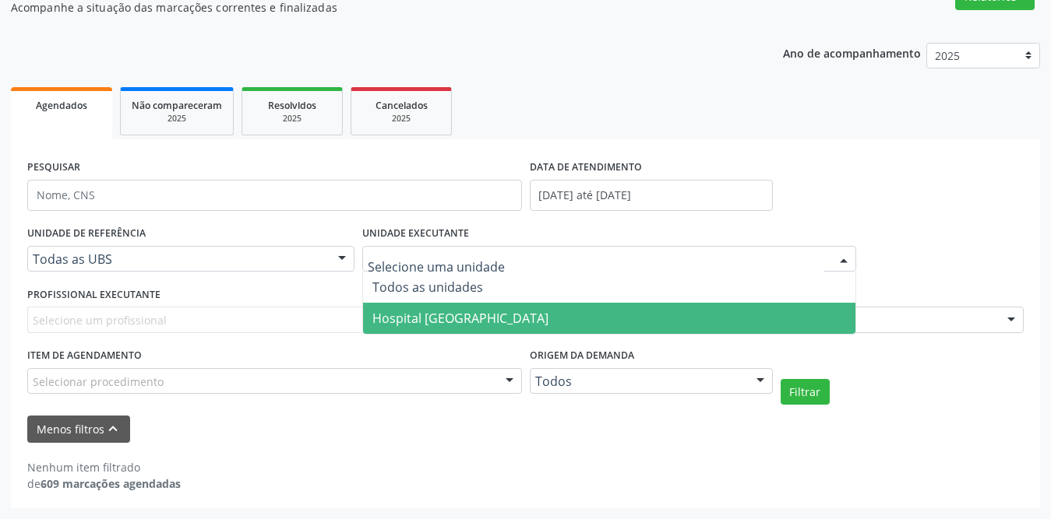
click at [417, 319] on span "Hospital [GEOGRAPHIC_DATA]" at bounding box center [460, 318] width 176 height 17
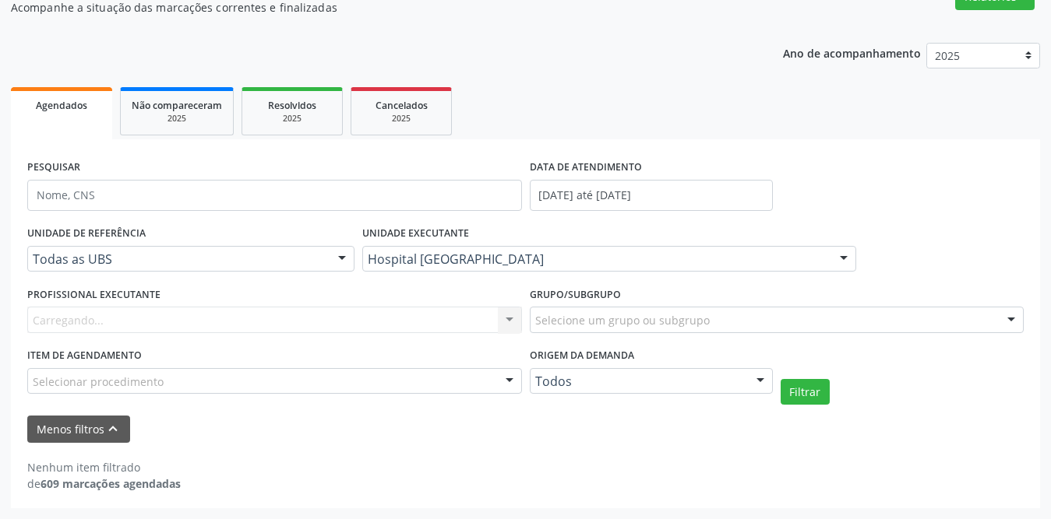
click at [170, 314] on div "Carregando... Nenhum resultado encontrado para: " " Não há nenhuma opção para s…" at bounding box center [274, 320] width 495 height 26
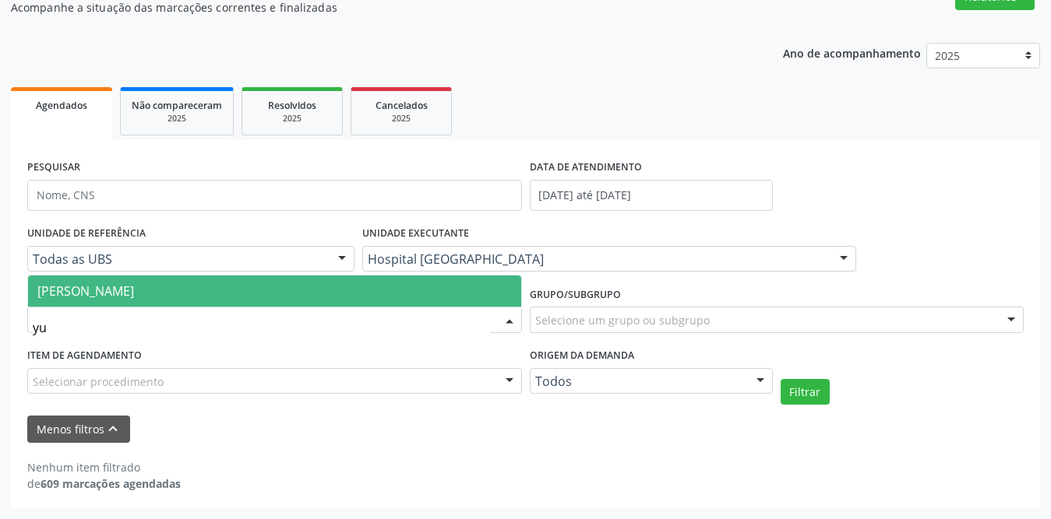
type input "yur"
click at [189, 289] on span "[PERSON_NAME]" at bounding box center [274, 291] width 493 height 31
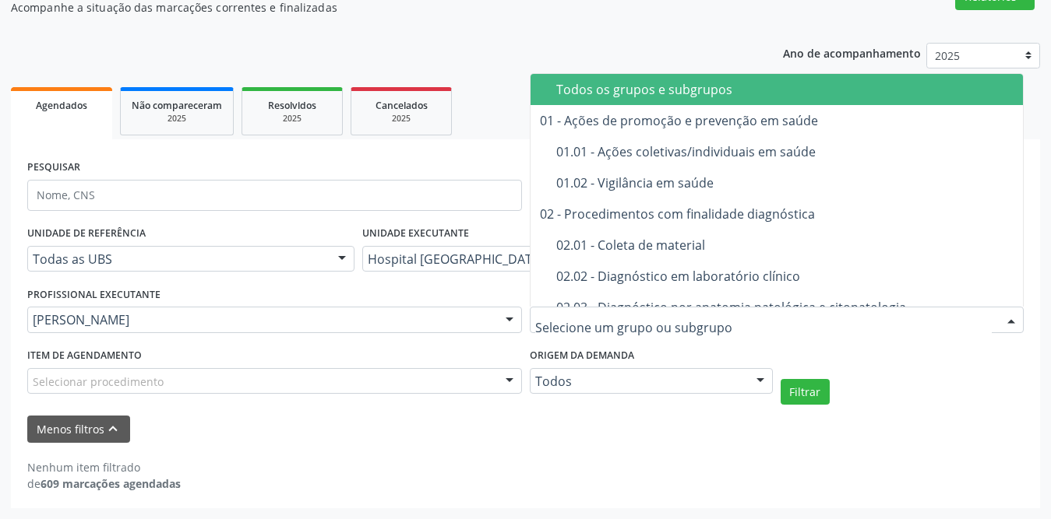
click at [716, 322] on div at bounding box center [777, 320] width 495 height 26
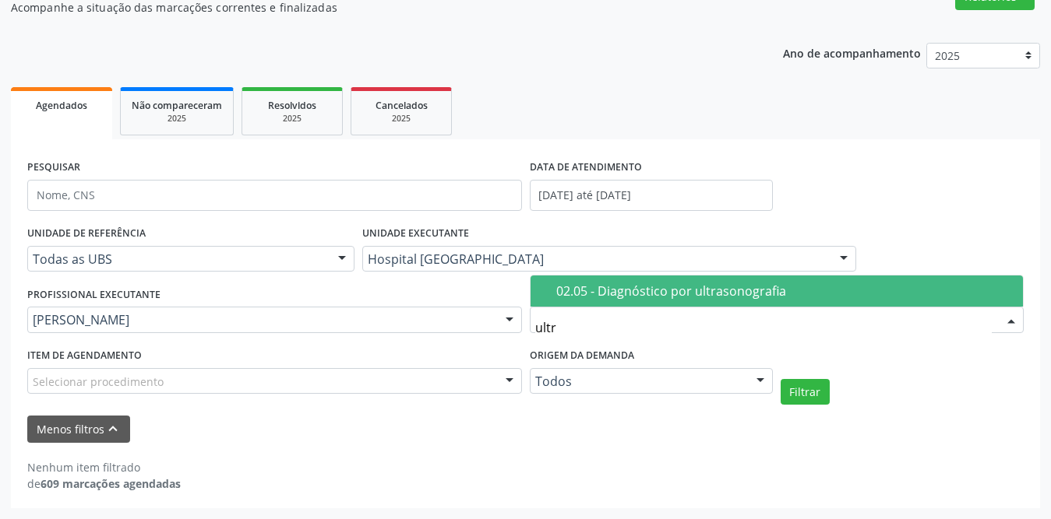
type input "ultra"
click at [720, 288] on div "02.05 - Diagnóstico por ultrasonografia" at bounding box center [785, 291] width 458 height 12
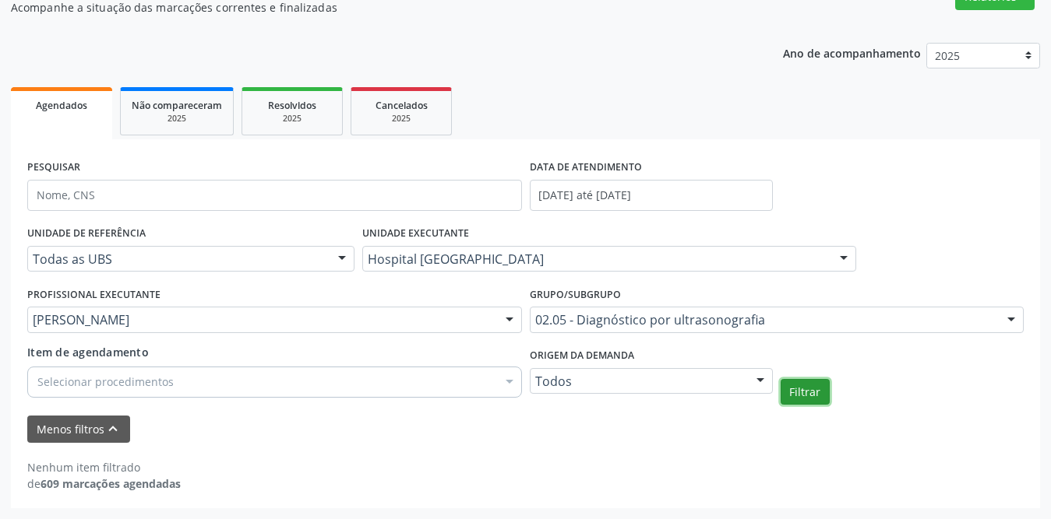
click at [815, 396] on button "Filtrar" at bounding box center [804, 392] width 49 height 26
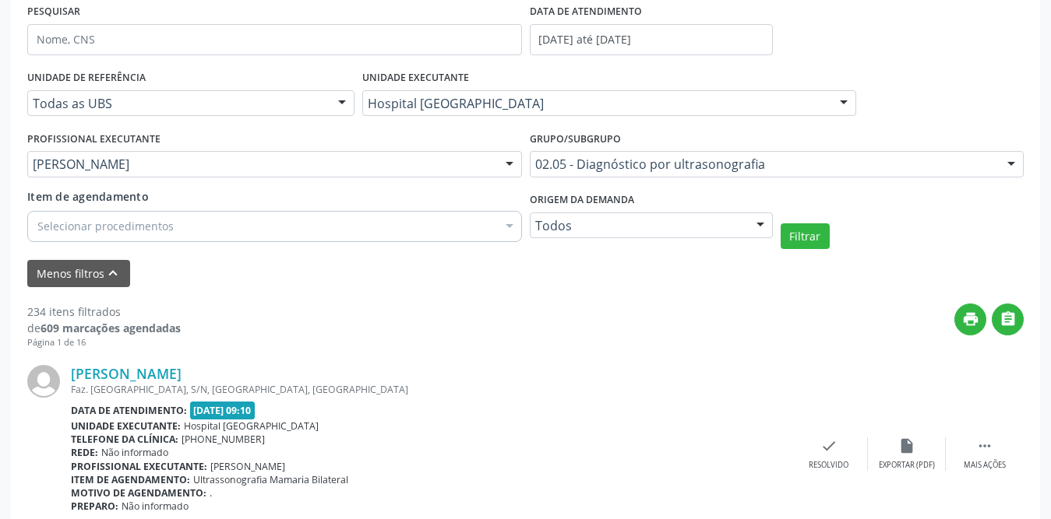
scroll to position [379, 0]
